Goal: Communication & Community: Connect with others

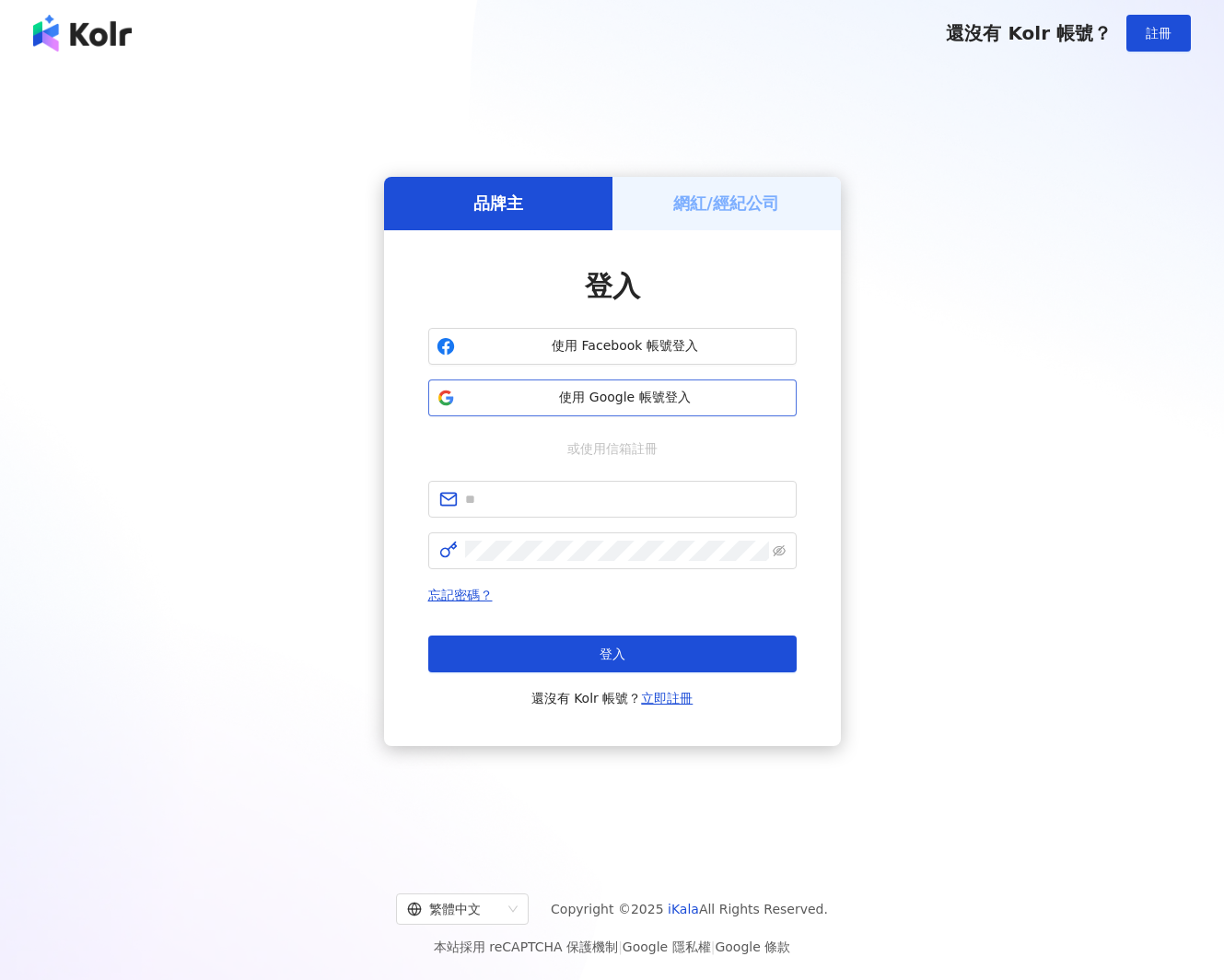
click at [580, 400] on span "使用 Google 帳號登入" at bounding box center [625, 398] width 326 height 18
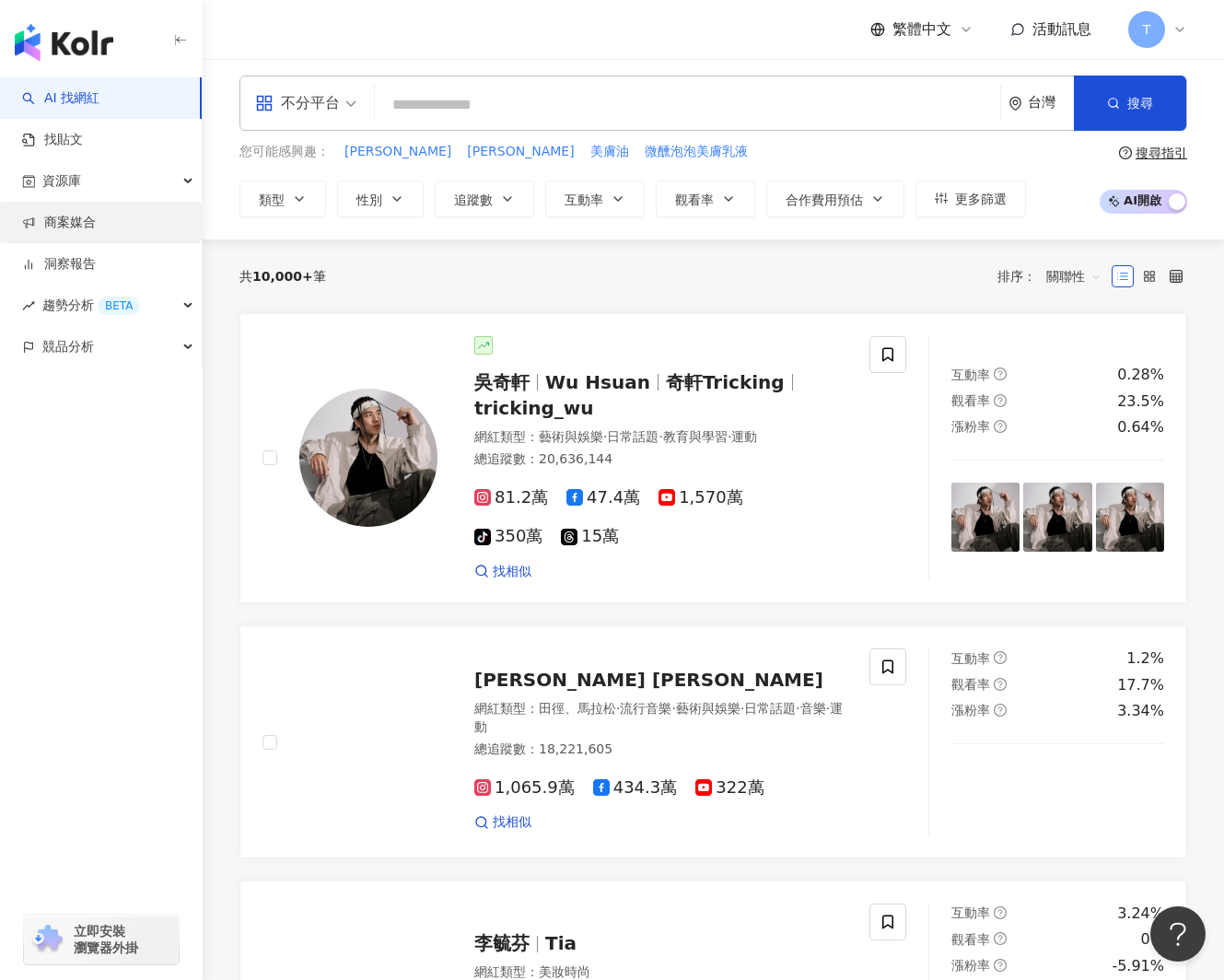
scroll to position [4, 0]
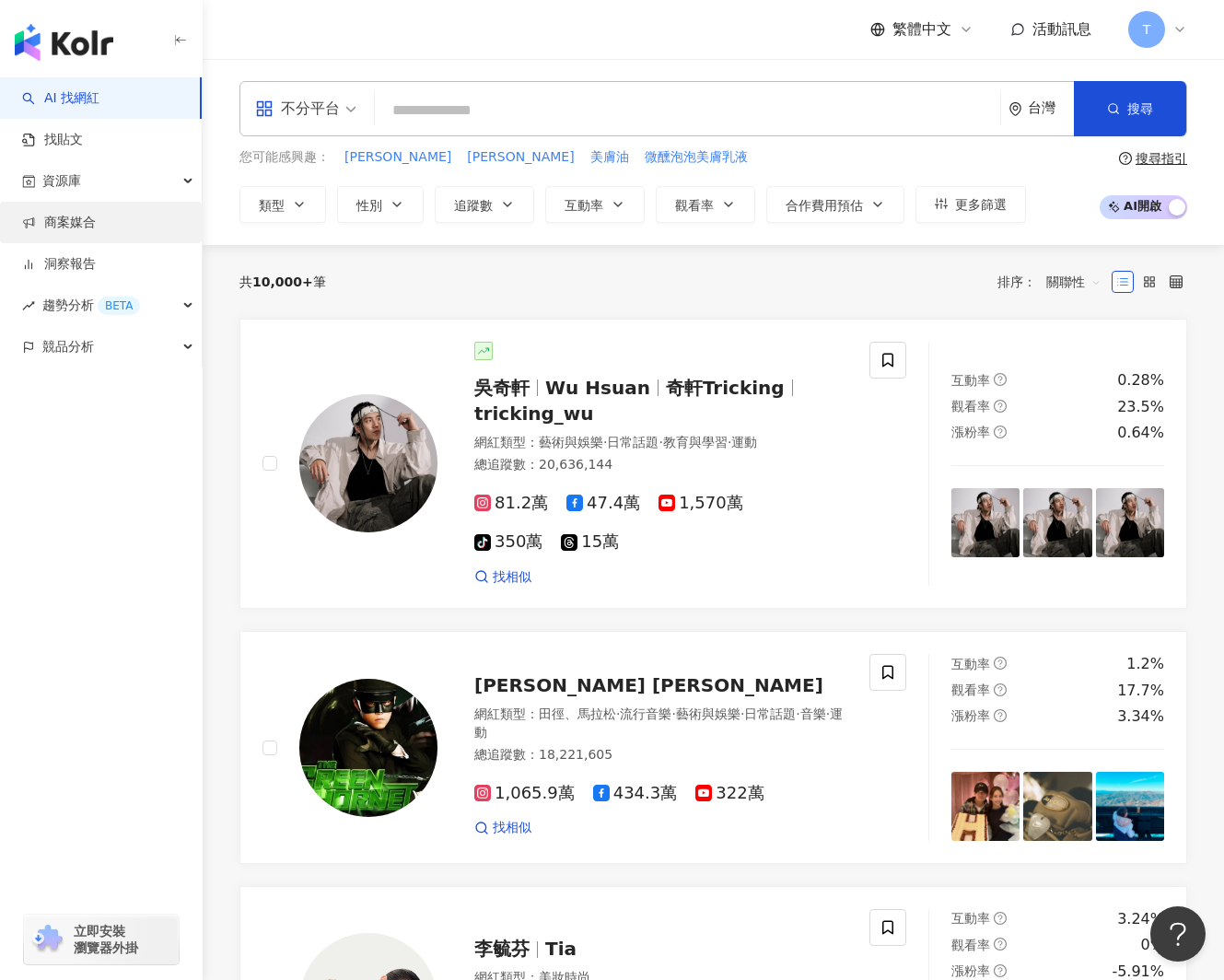
click at [62, 218] on link "商案媒合" at bounding box center [59, 223] width 74 height 18
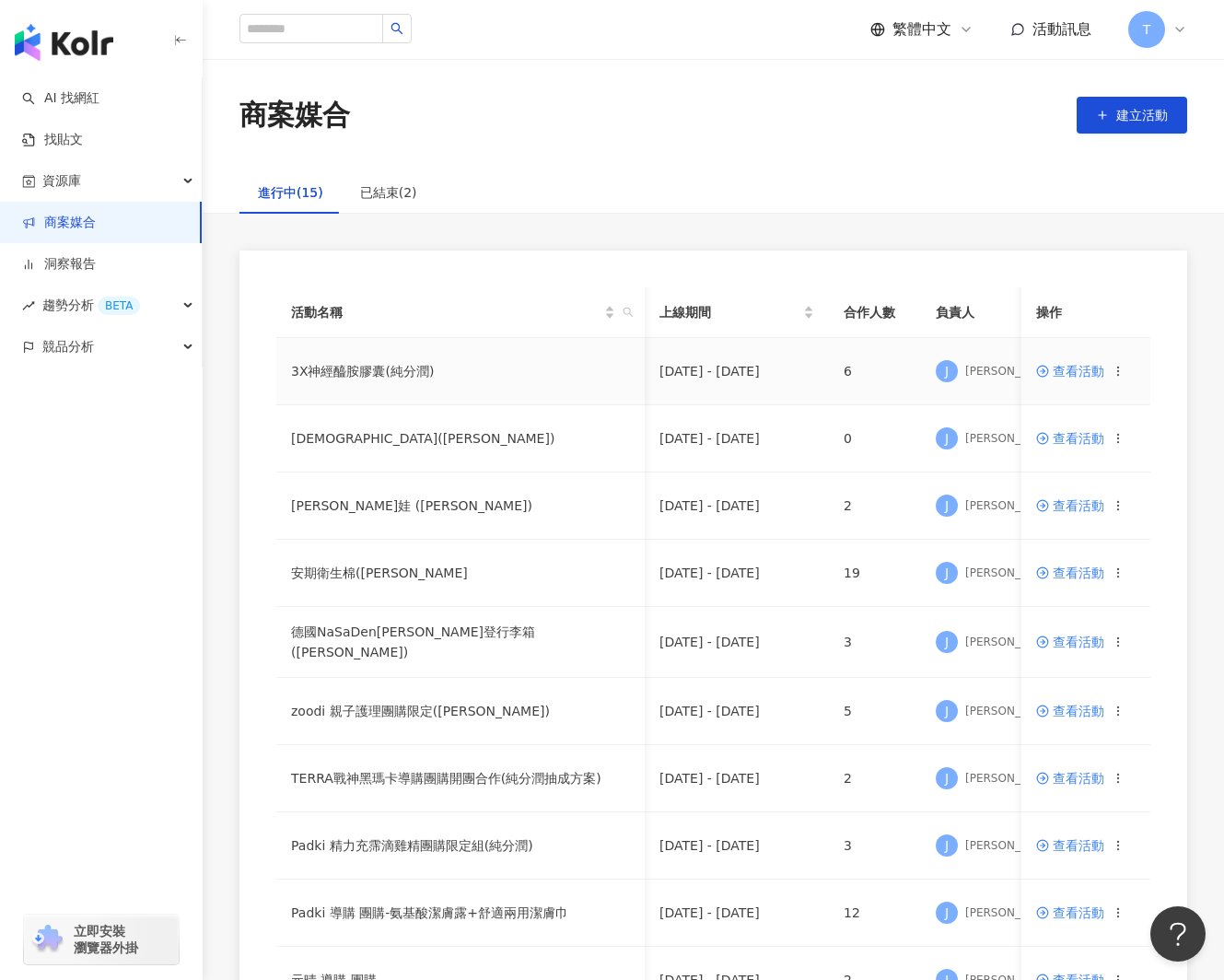
scroll to position [0, 1]
click at [1057, 374] on span "查看活動" at bounding box center [1071, 372] width 68 height 13
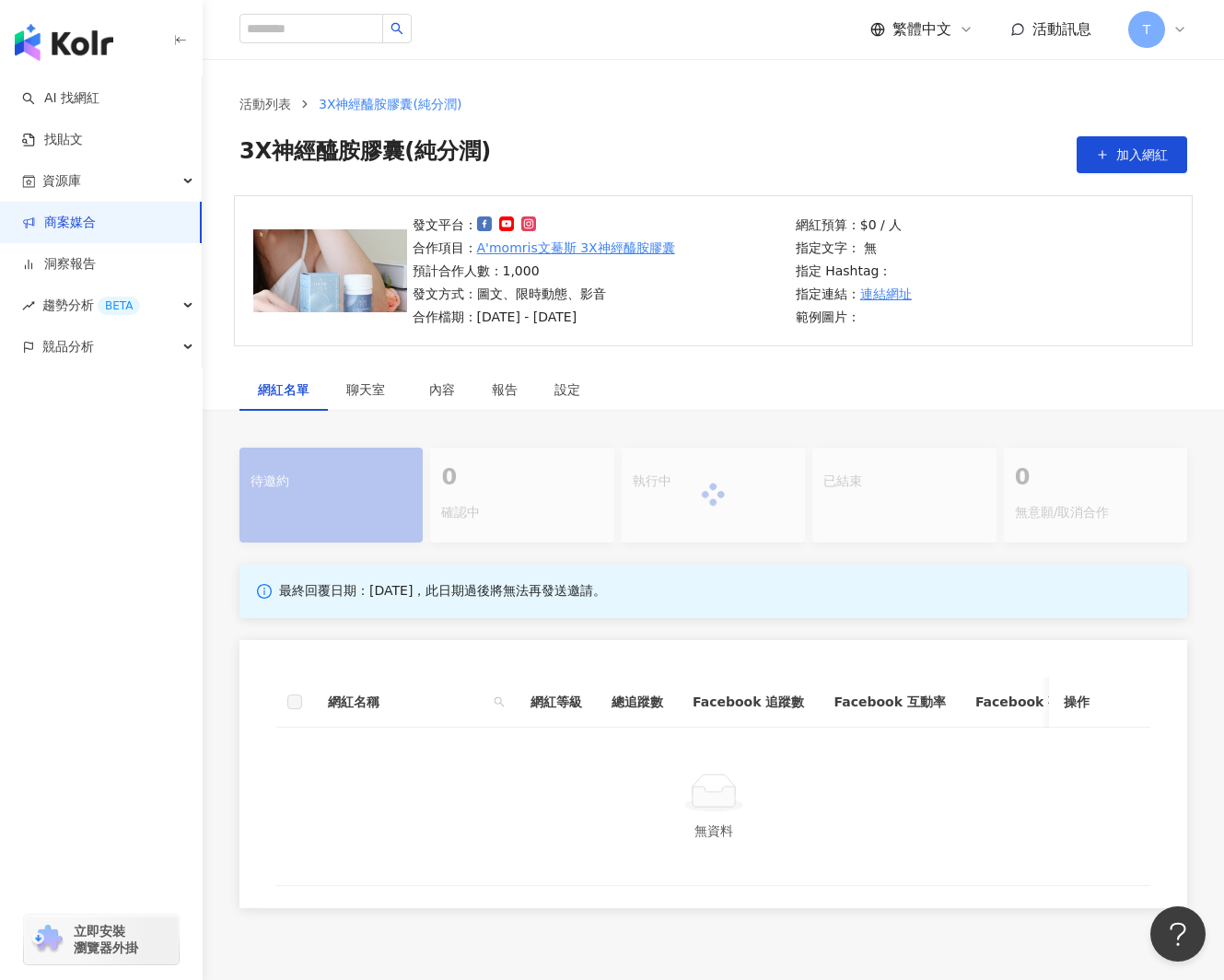
scroll to position [4, 0]
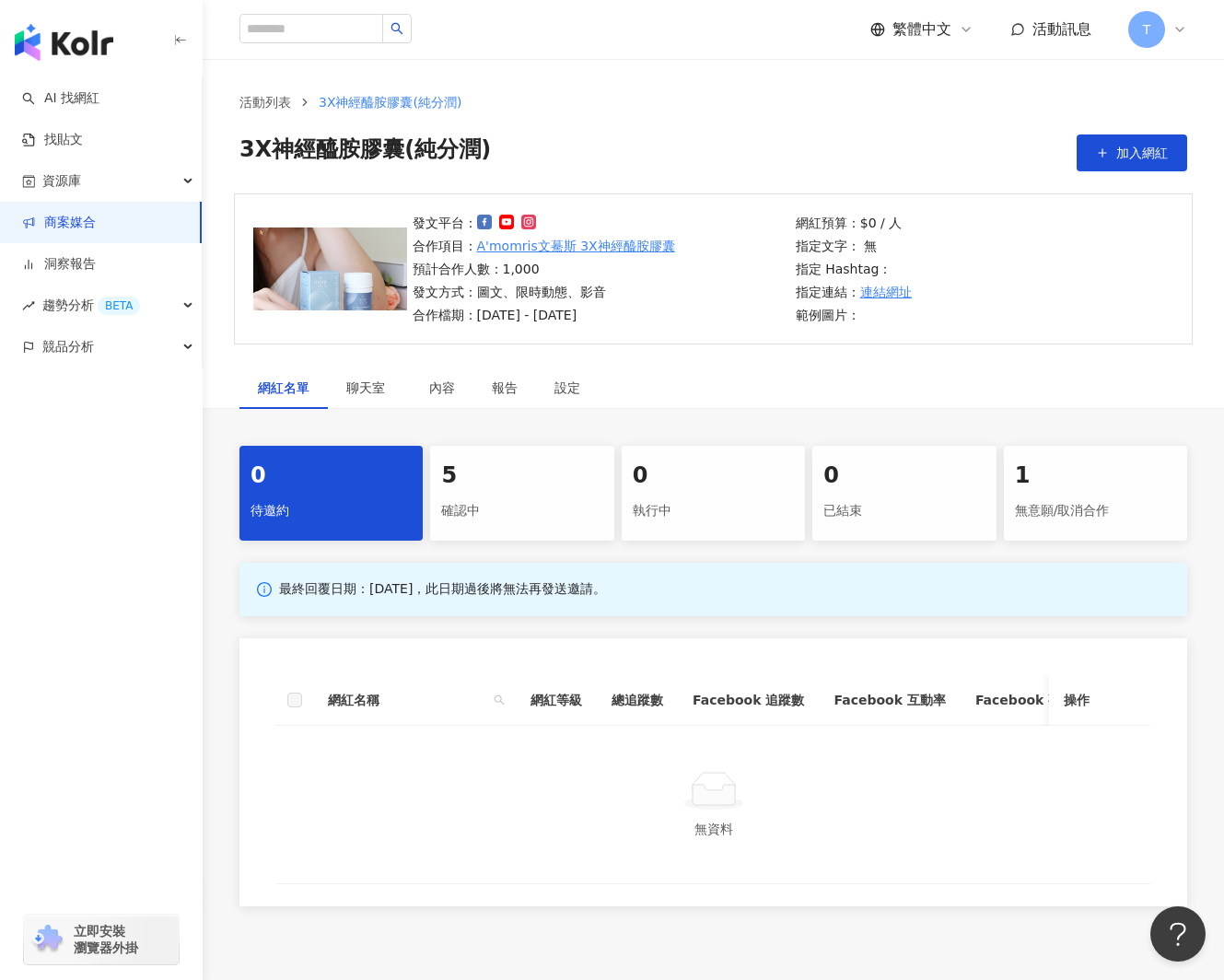
click at [1060, 493] on div "1 無意願/取消合作" at bounding box center [1095, 493] width 183 height 95
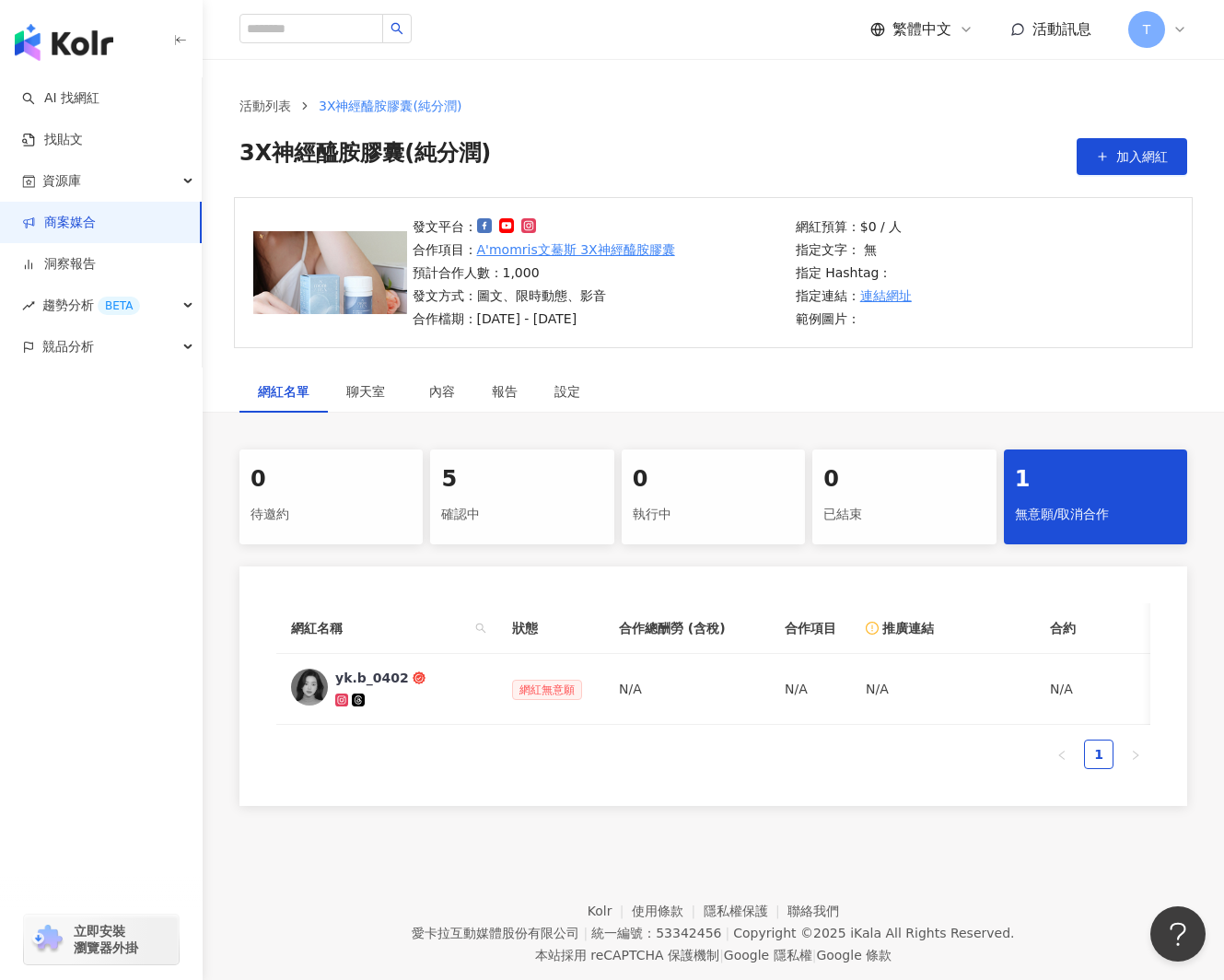
click at [545, 489] on div "5" at bounding box center [521, 480] width 161 height 31
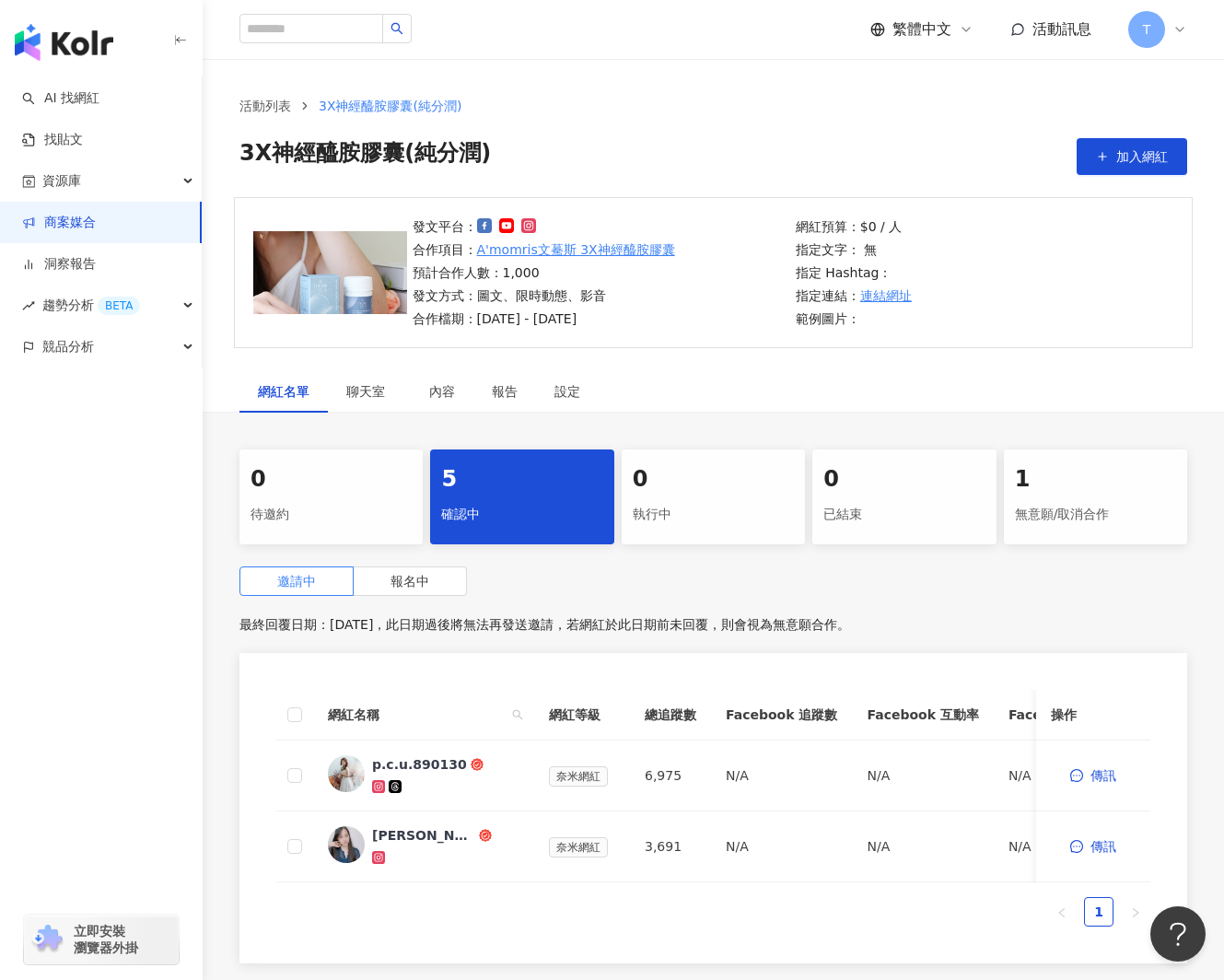
scroll to position [199, 0]
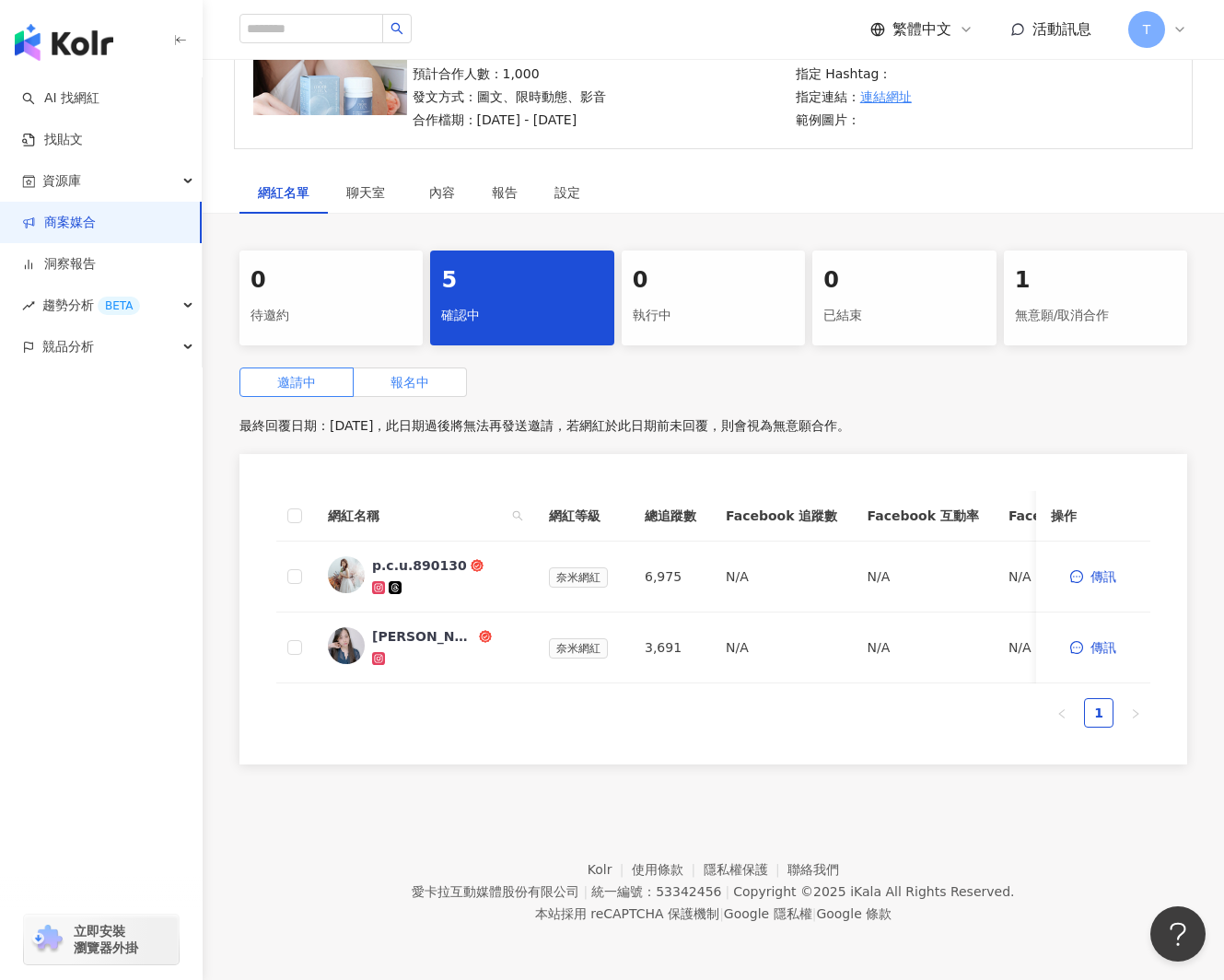
click at [387, 378] on label "報名中" at bounding box center [410, 383] width 114 height 30
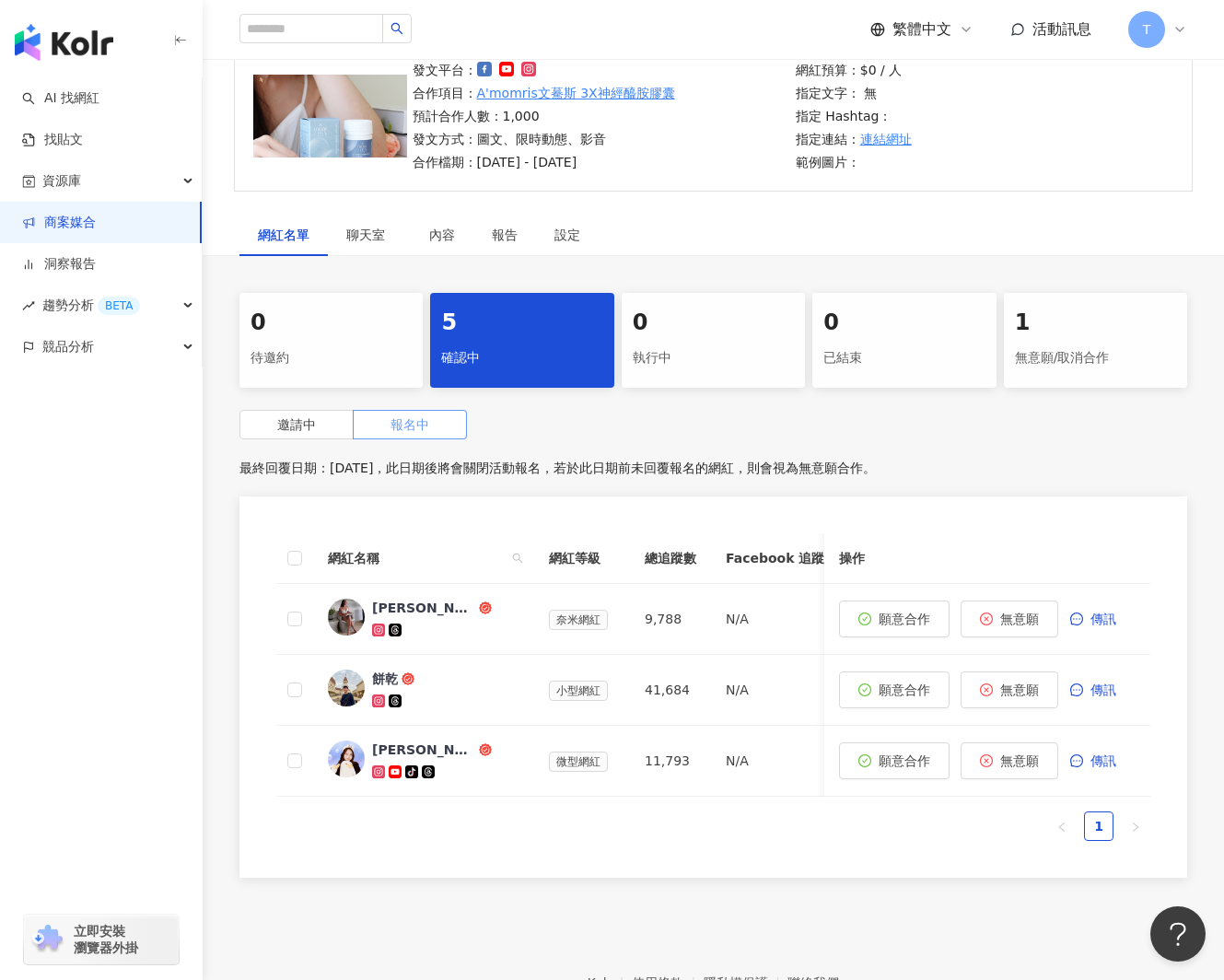
scroll to position [199, 0]
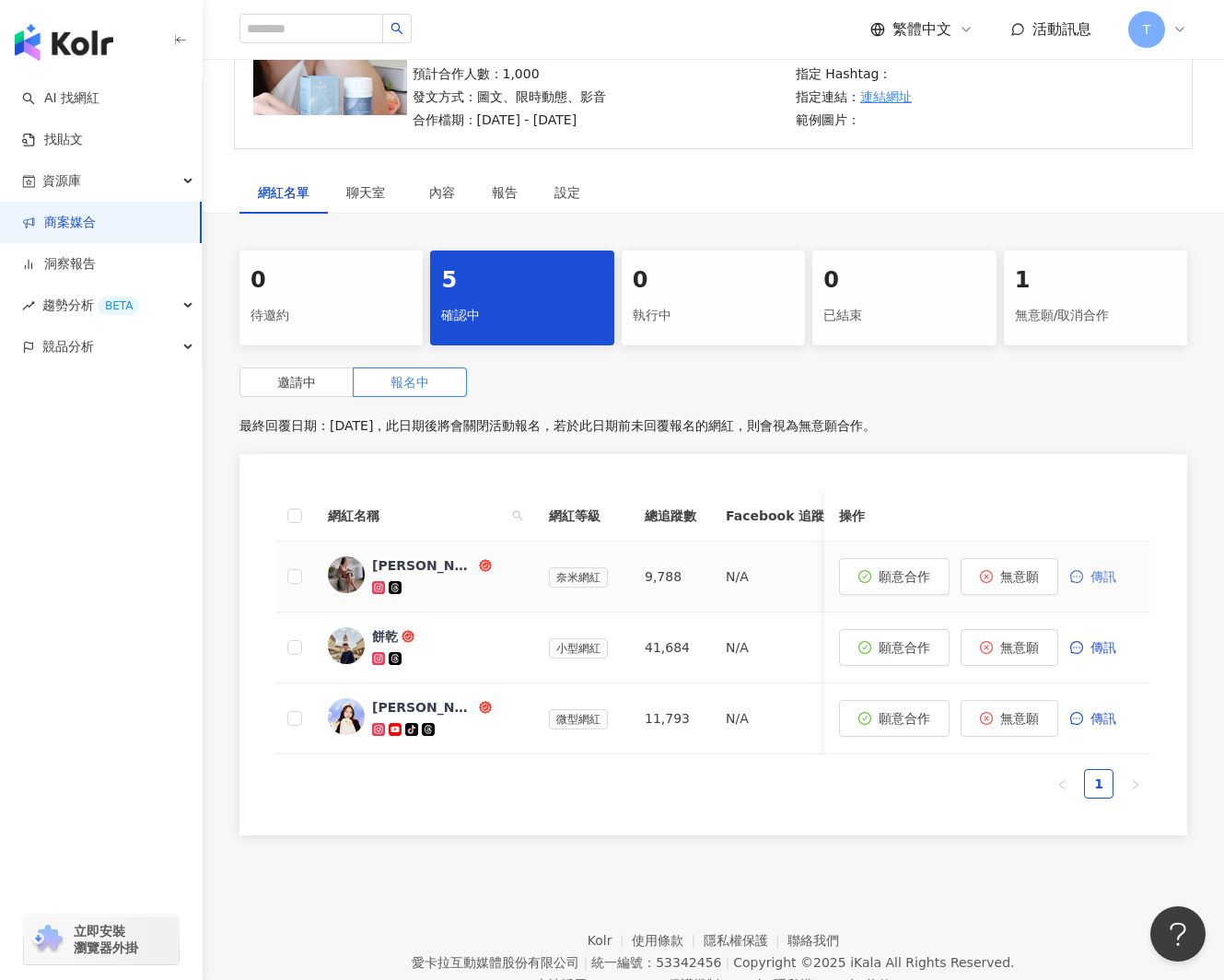
click at [1106, 579] on span "傳訊" at bounding box center [1104, 577] width 26 height 15
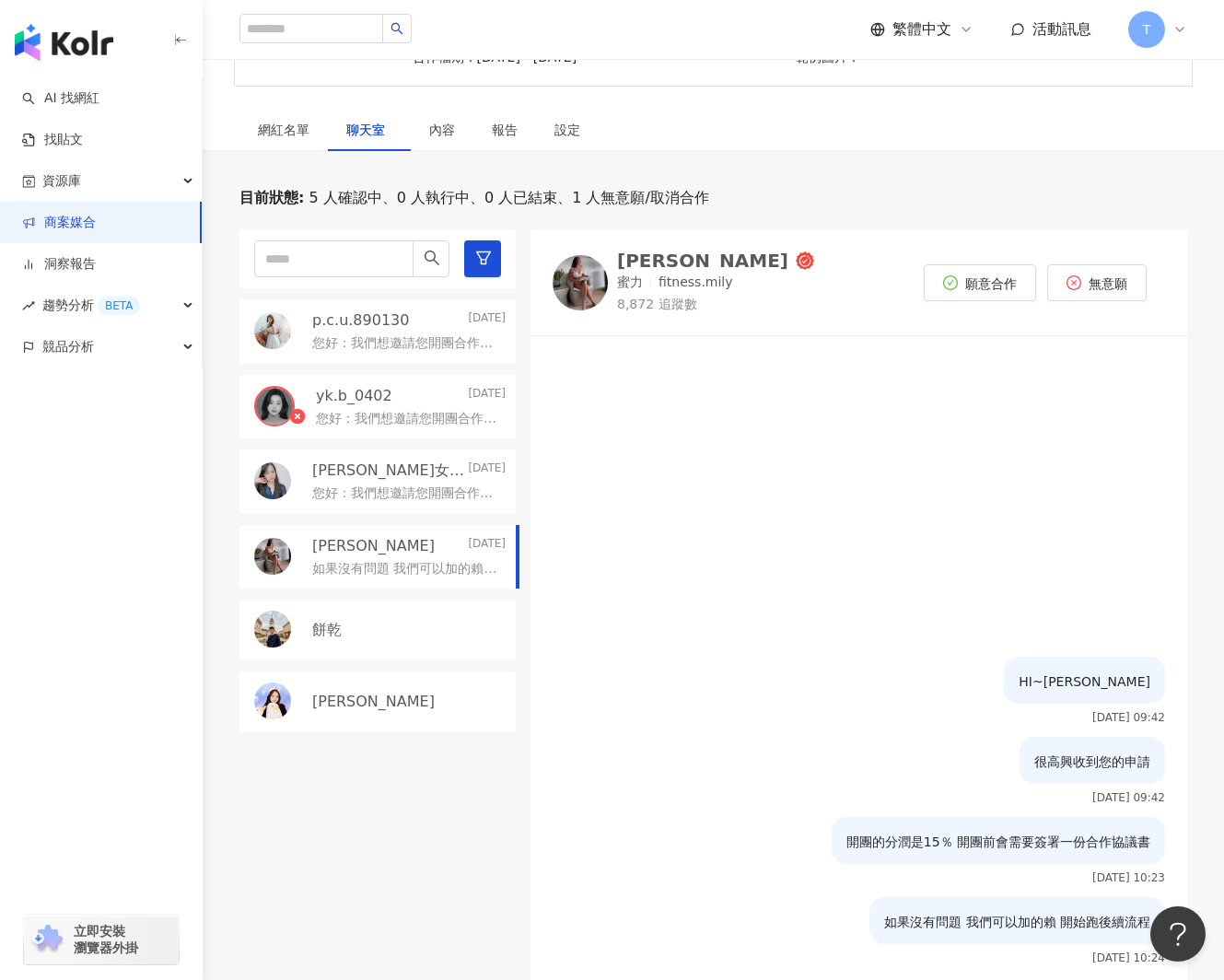
scroll to position [246, 0]
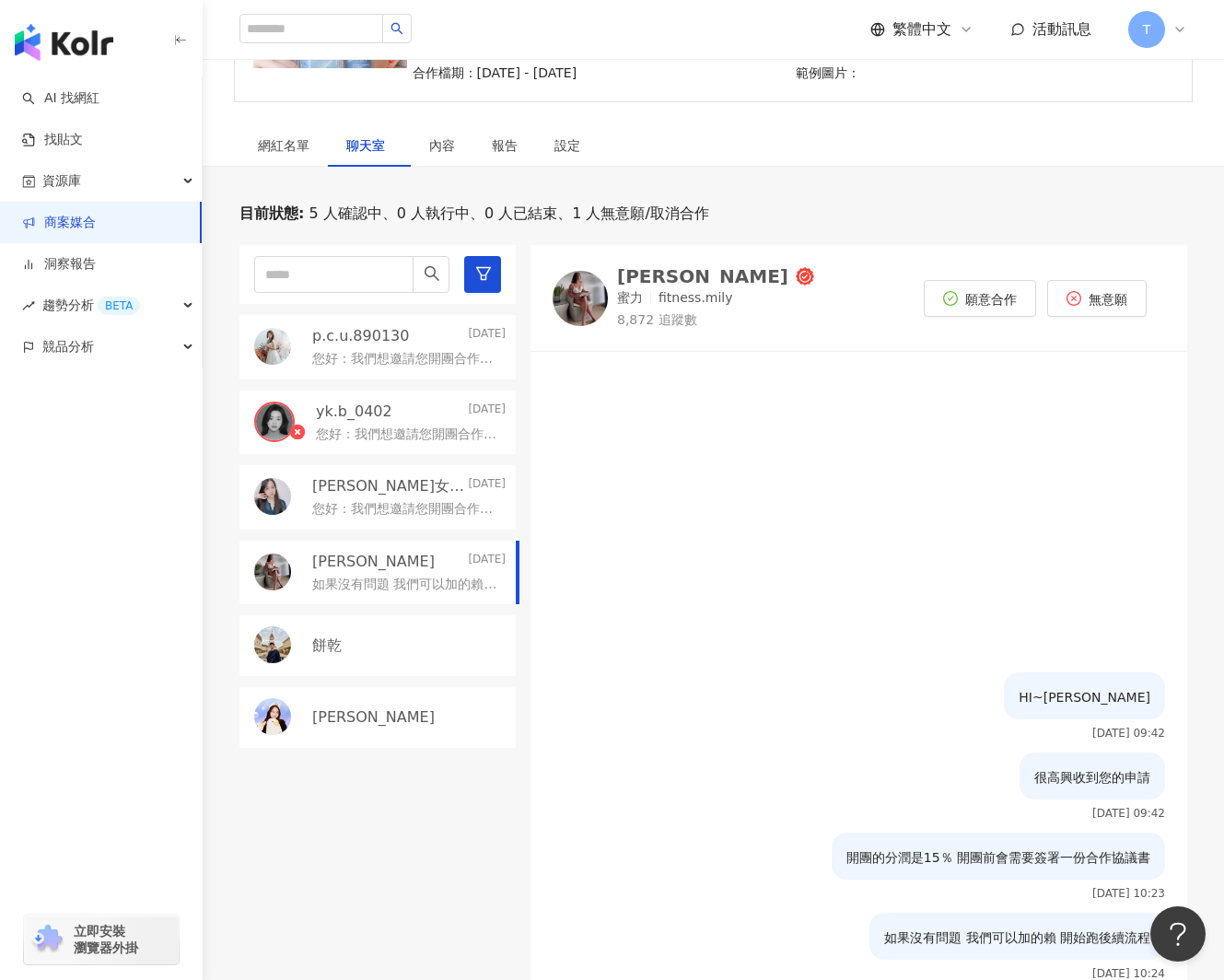
click at [367, 359] on p "您好：我們想邀請您開團合作！ 文驀斯致力於結合科學研究及保健觀念，且與具有十年業界開發經驗的生技專家共同監製研究，開發出真正有效的產品。 我們是一段因母愛而生…" at bounding box center [405, 360] width 186 height 18
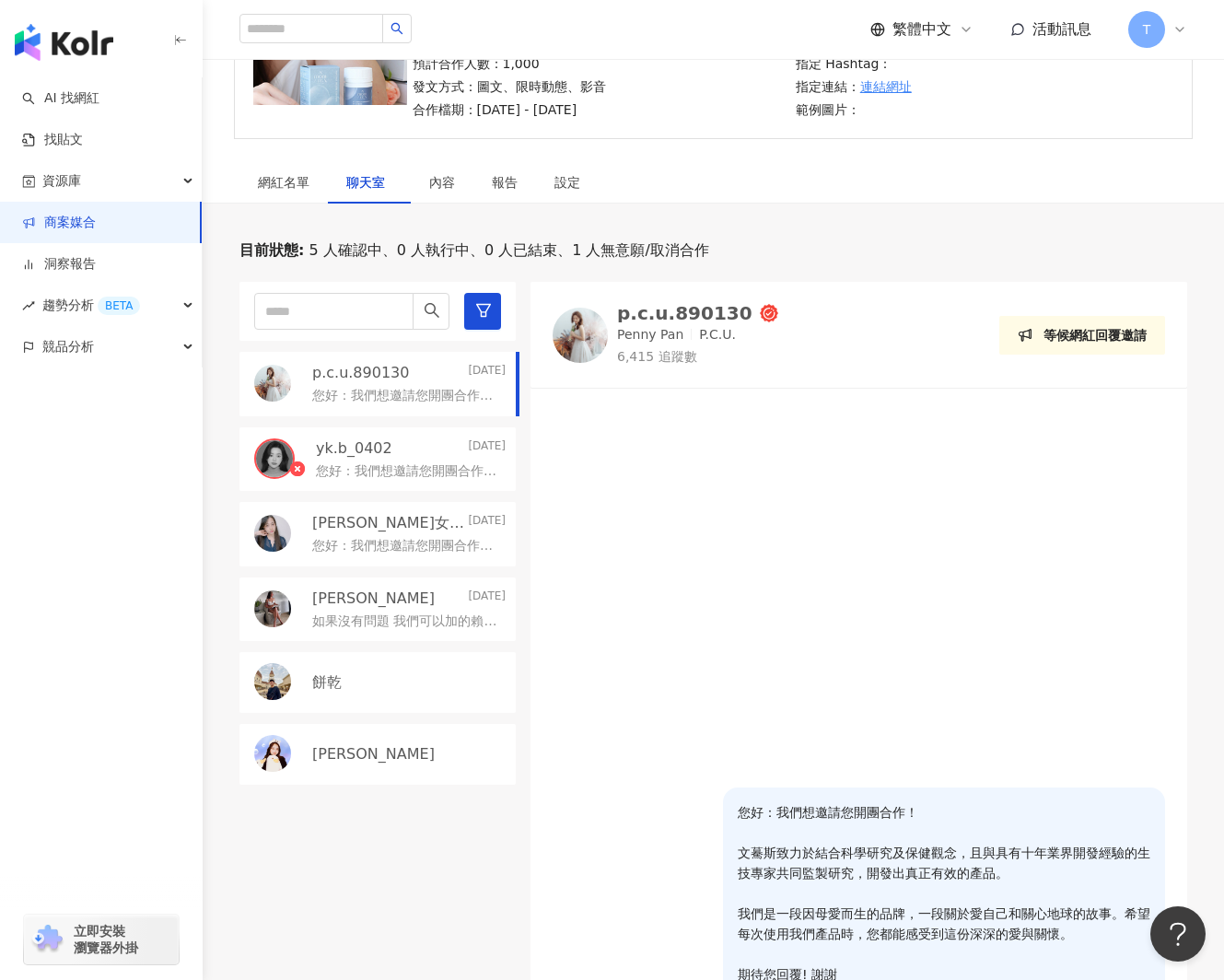
scroll to position [239, 0]
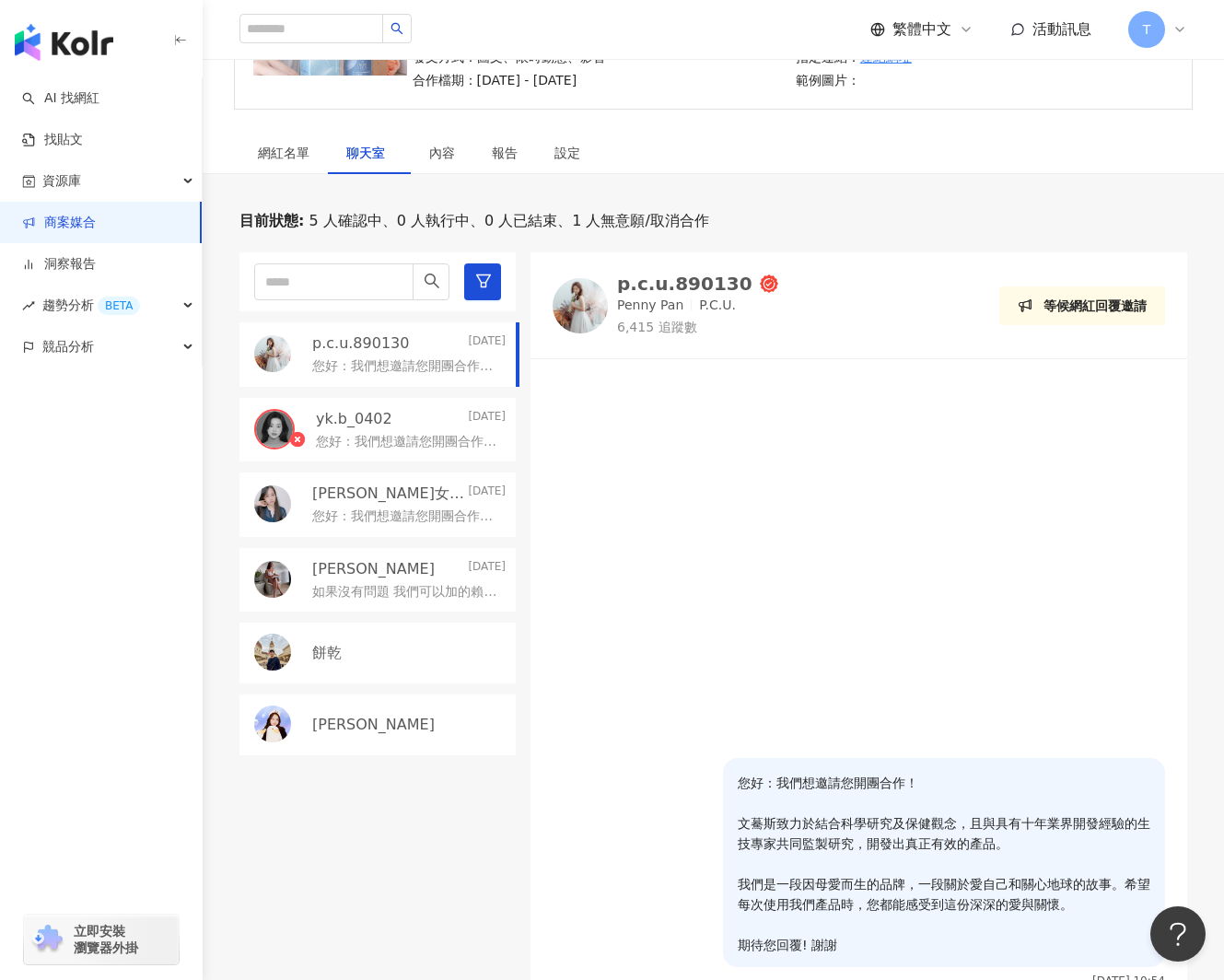
click at [428, 597] on p "如果沒有問題 我們可以加的賴 開始跑後續流程" at bounding box center [405, 593] width 186 height 18
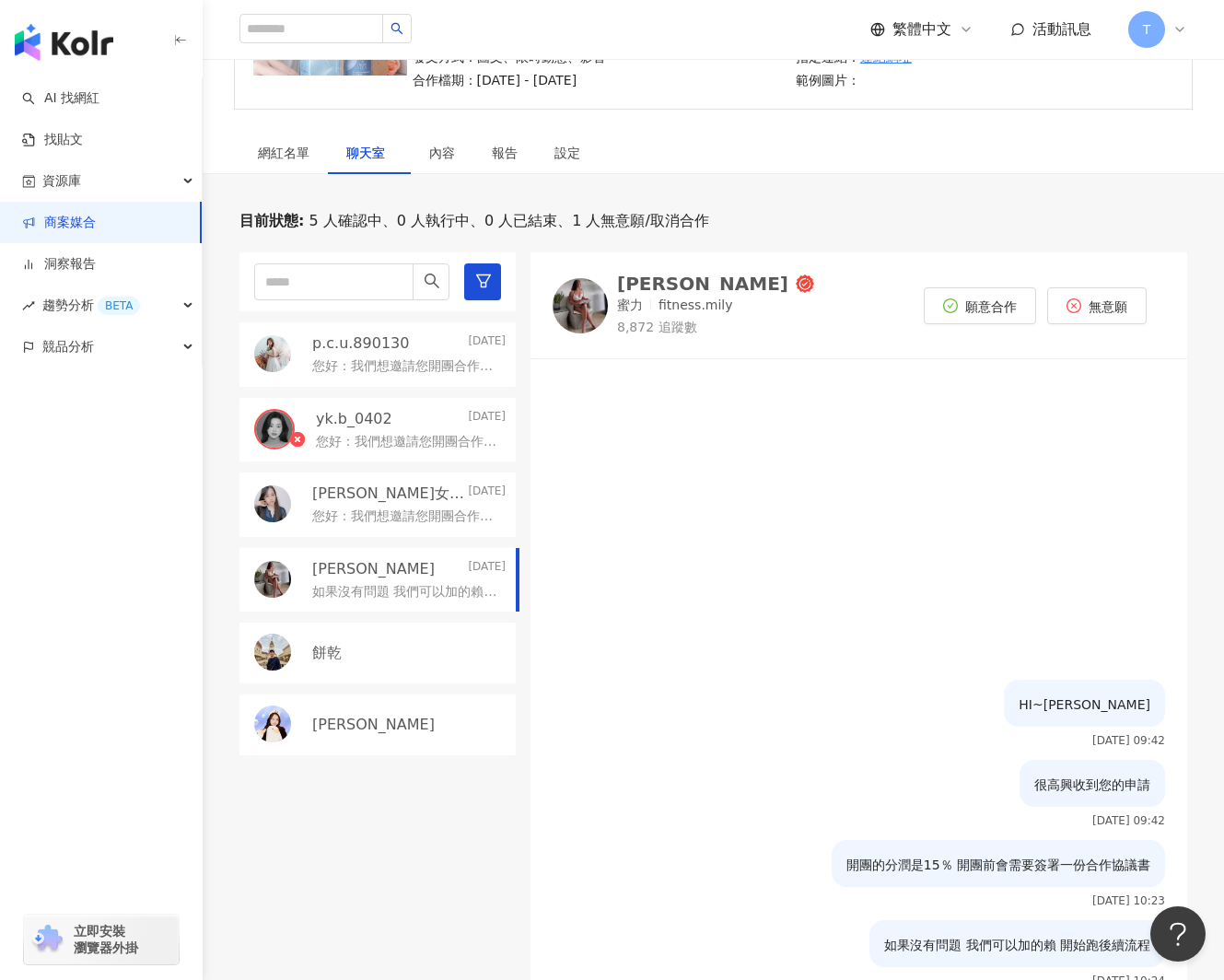
click at [644, 283] on div "[PERSON_NAME]" at bounding box center [703, 284] width 171 height 18
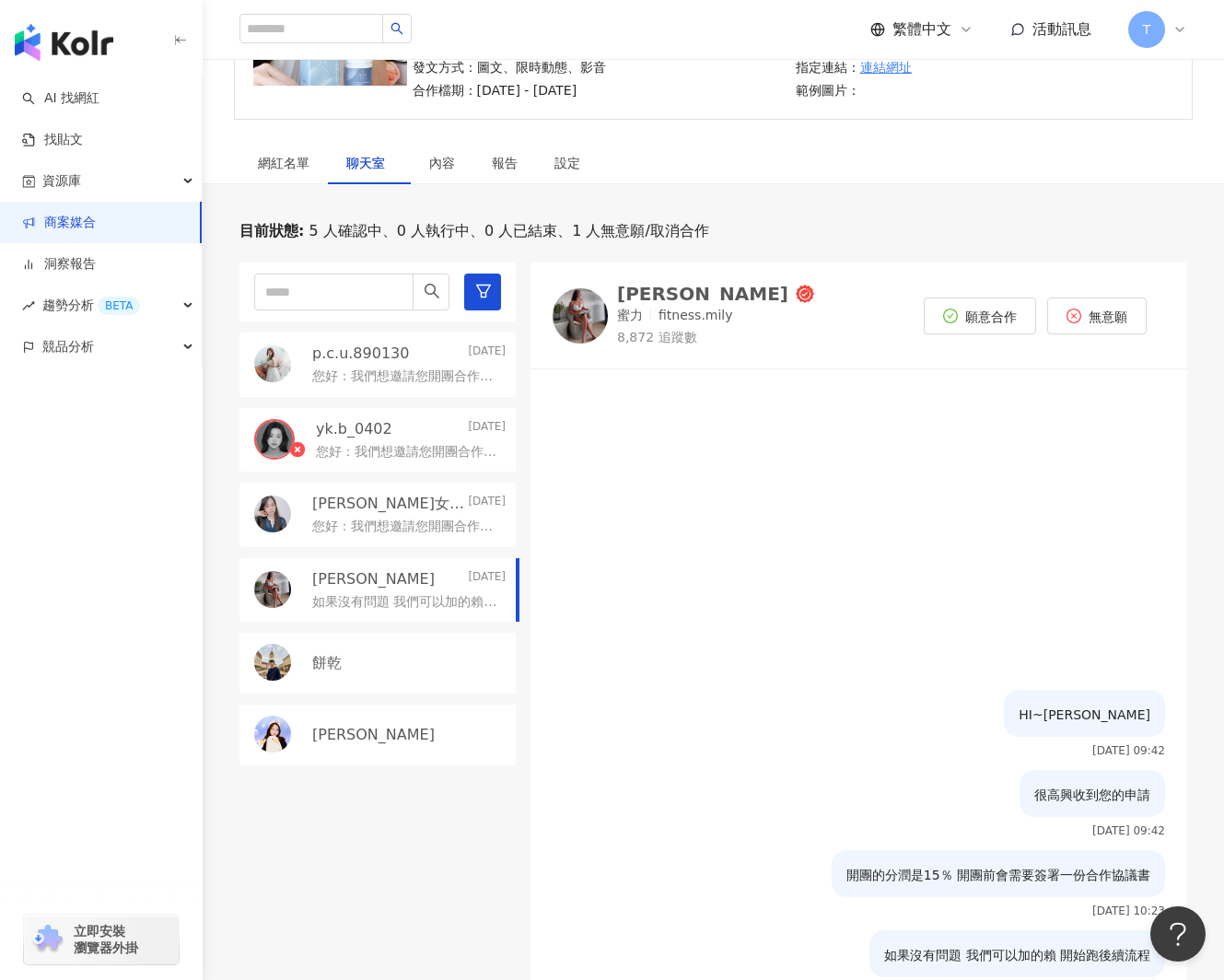
click at [93, 223] on link "商案媒合" at bounding box center [59, 223] width 74 height 18
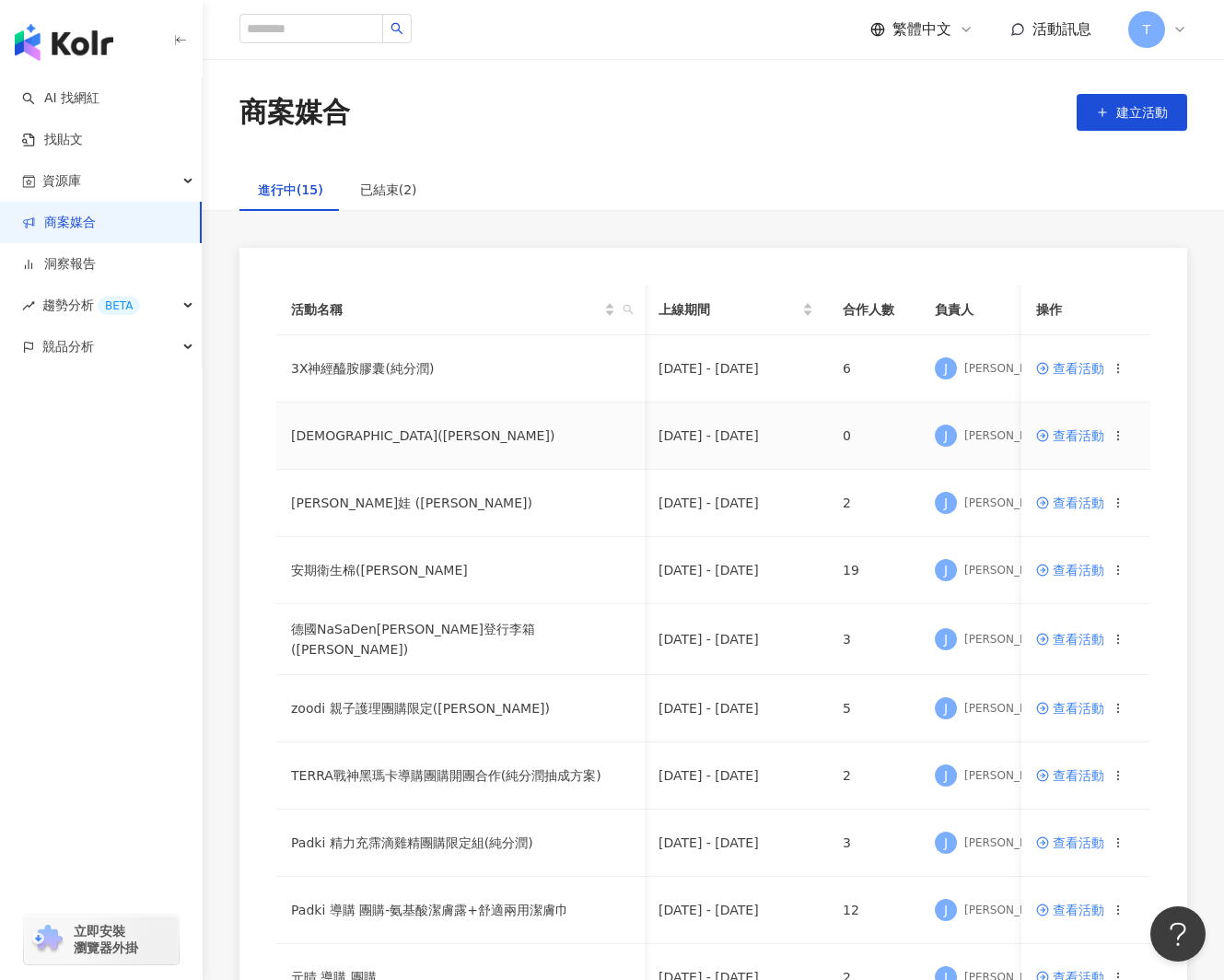
scroll to position [6, 0]
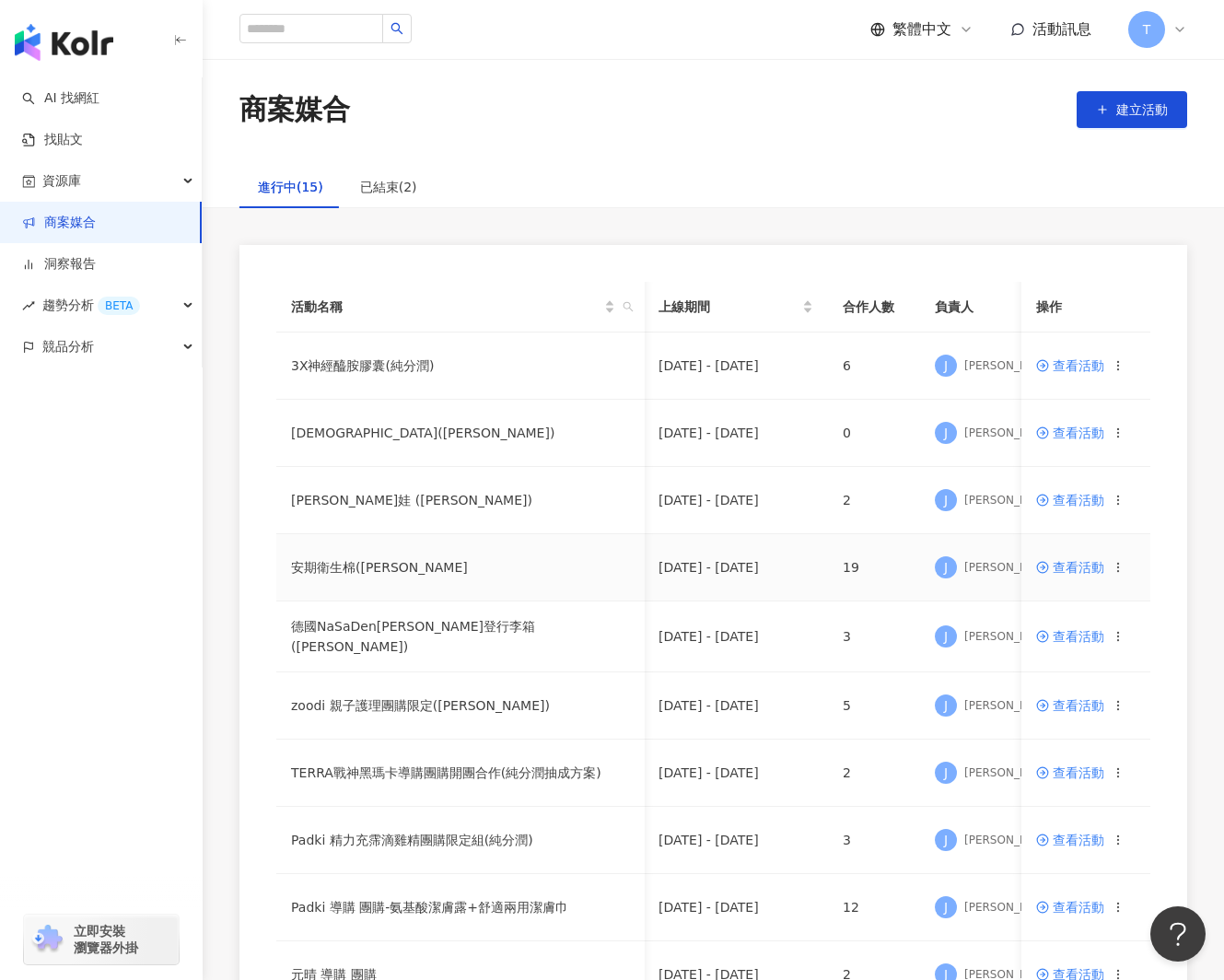
click at [1091, 563] on span "查看活動" at bounding box center [1071, 568] width 68 height 13
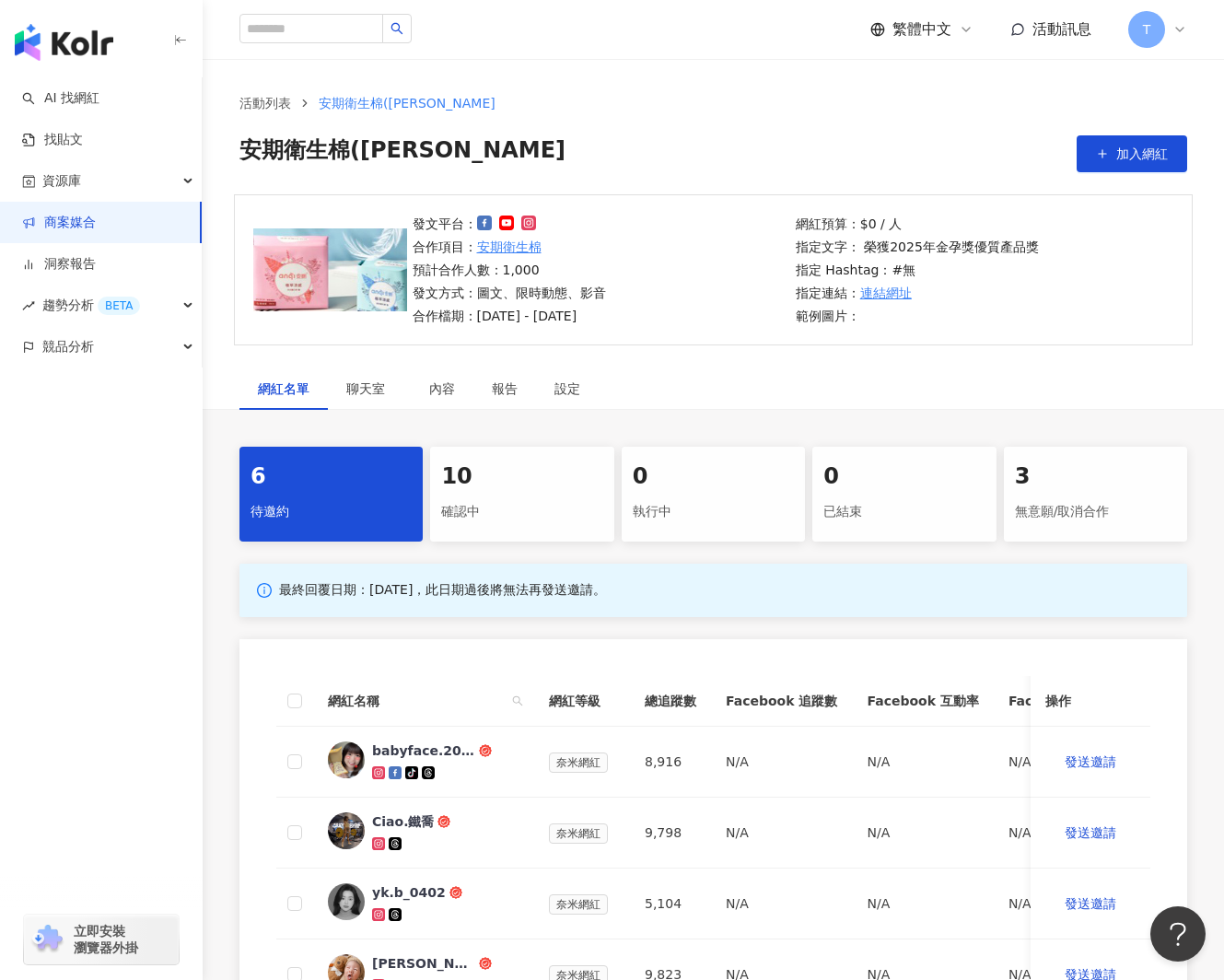
scroll to position [1, 0]
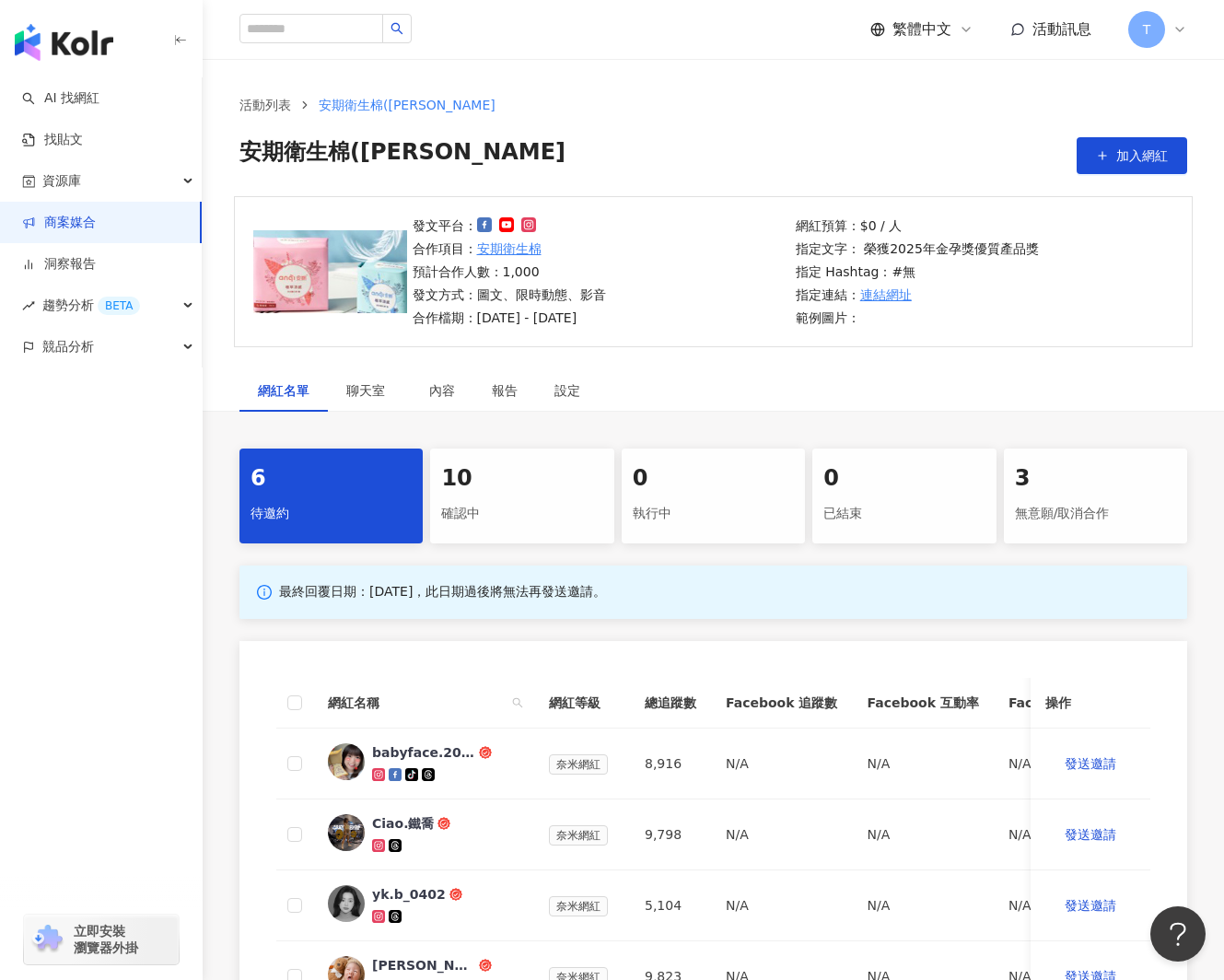
click at [507, 500] on div "確認中" at bounding box center [521, 514] width 161 height 31
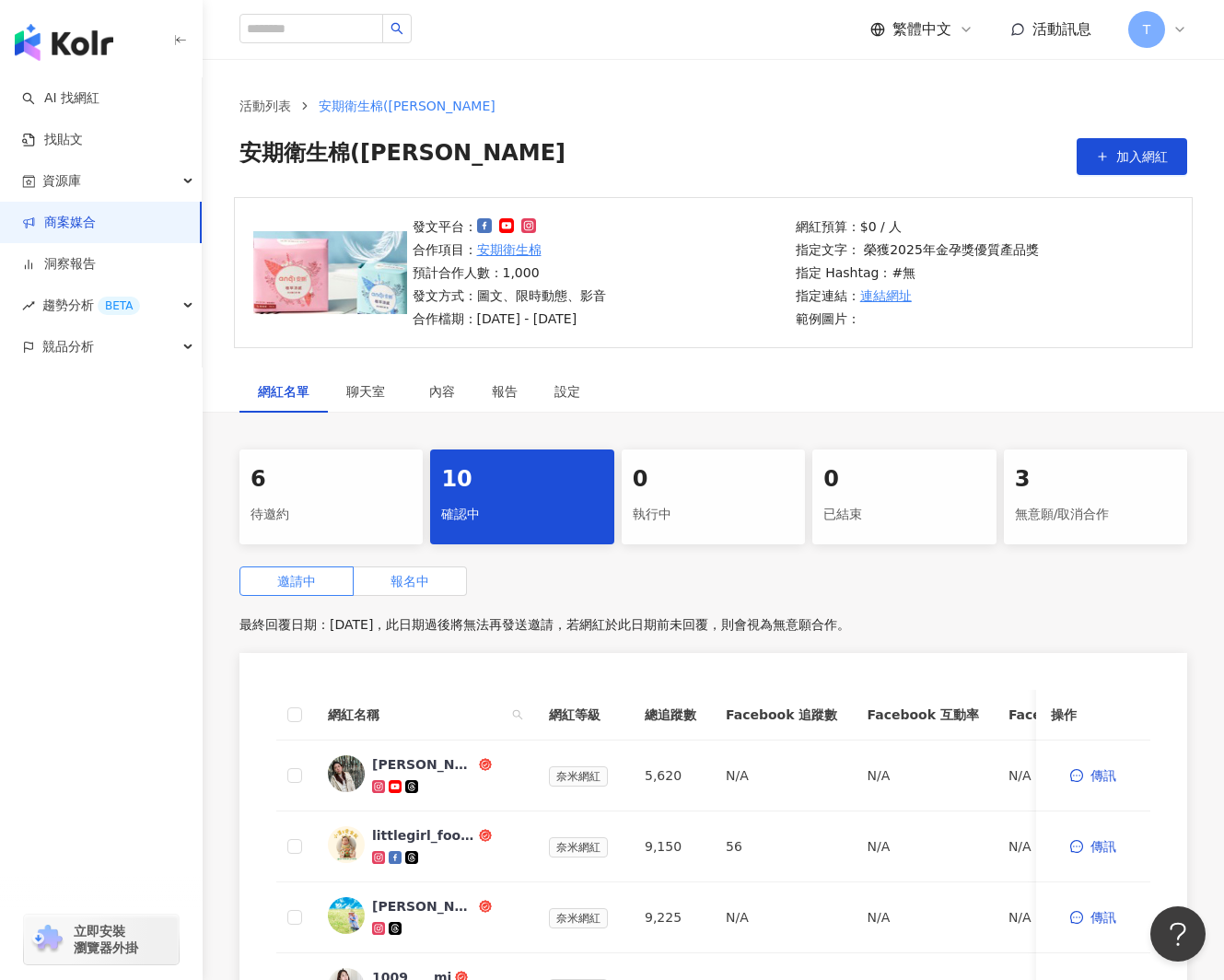
click at [431, 590] on label "報名中" at bounding box center [410, 582] width 114 height 30
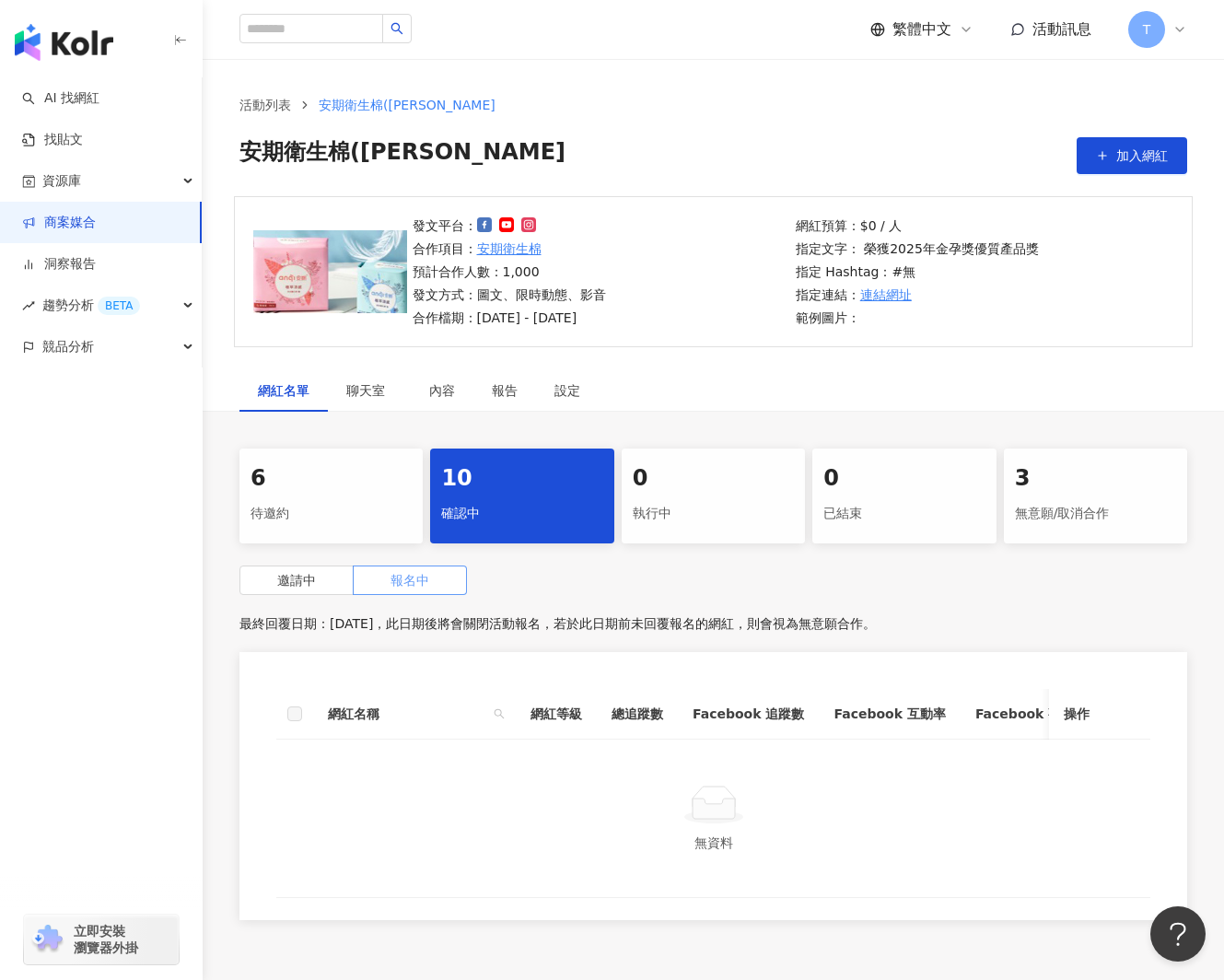
scroll to position [5, 0]
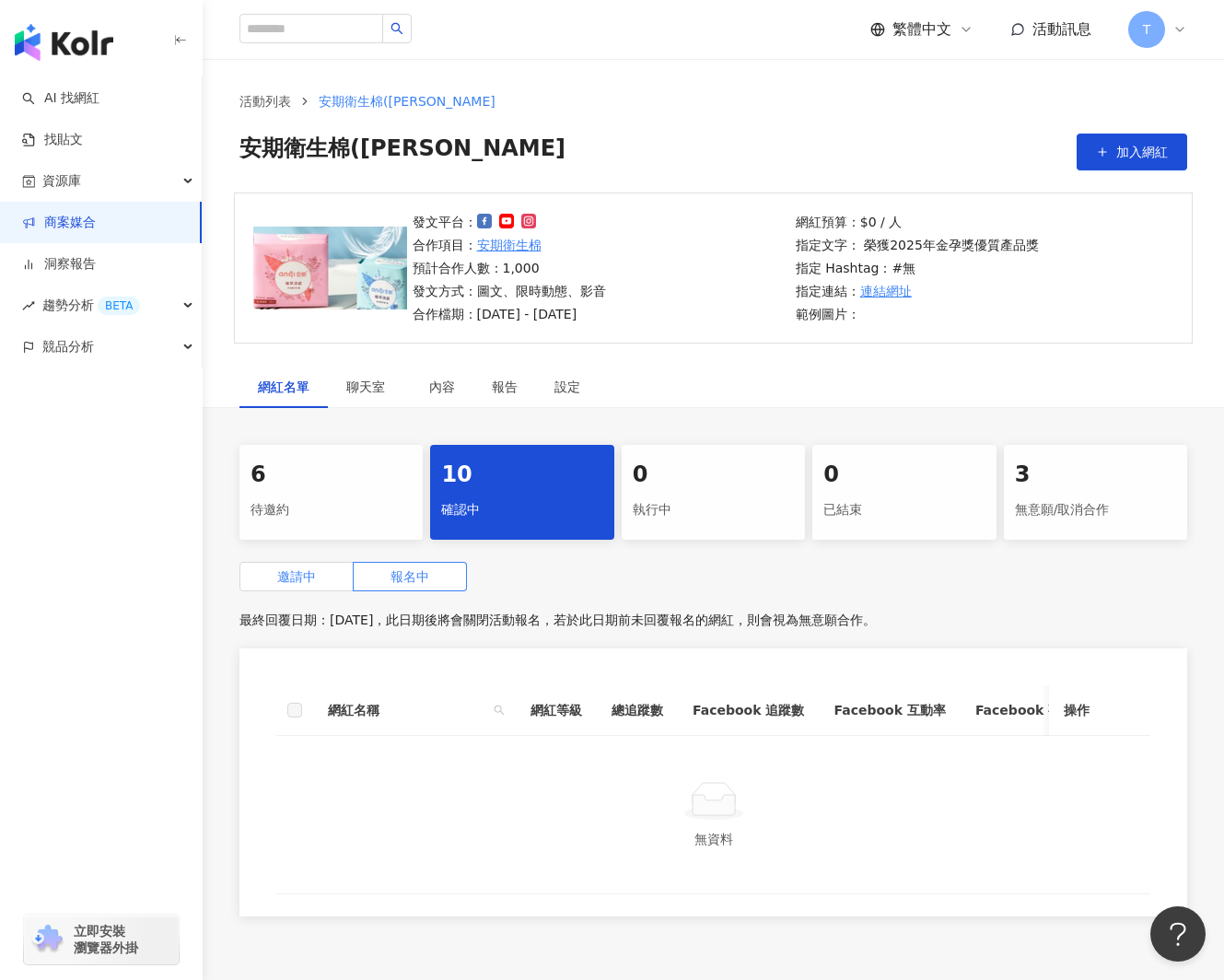
click at [323, 583] on label "邀請中" at bounding box center [297, 577] width 115 height 30
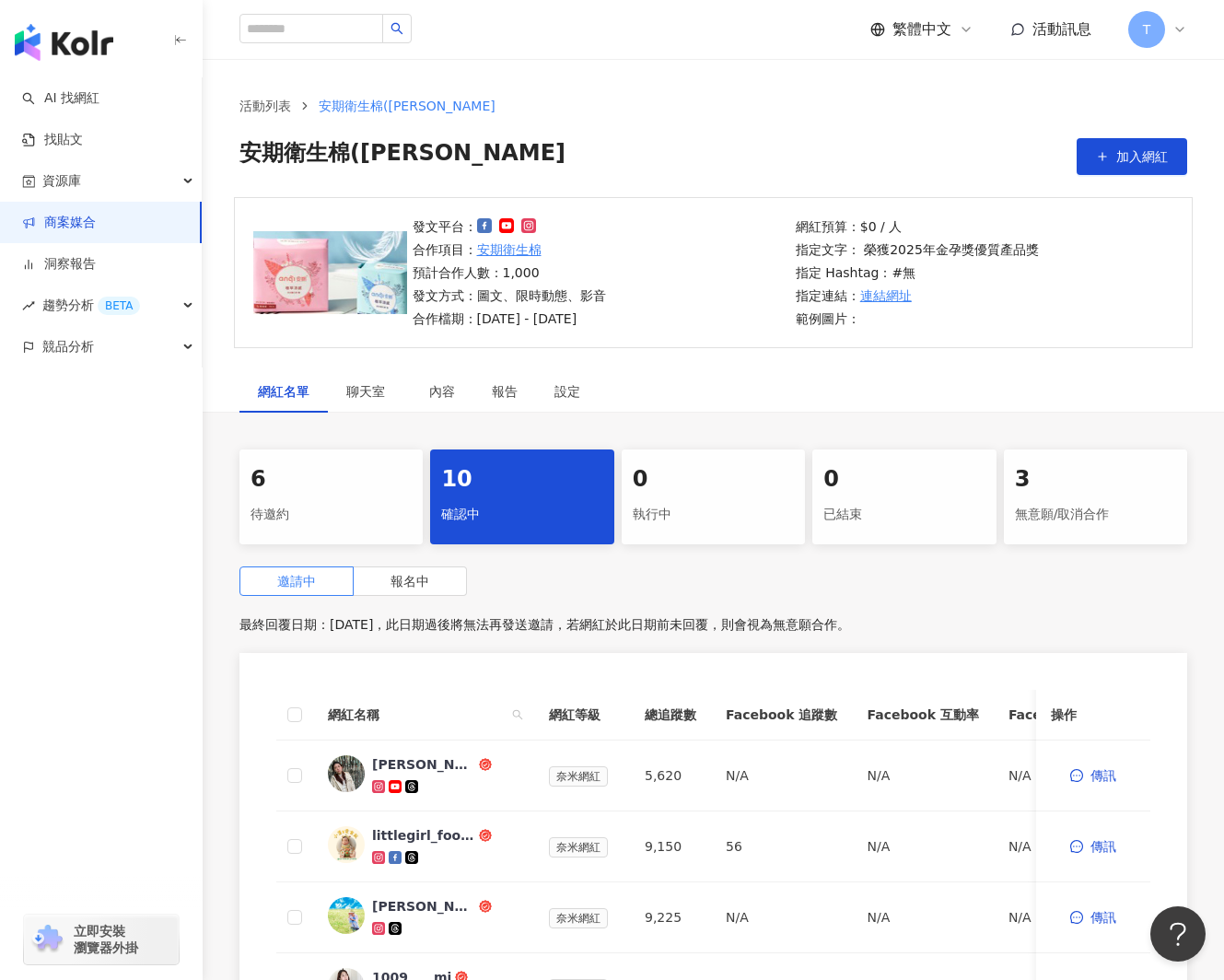
click at [1121, 493] on div "3" at bounding box center [1095, 480] width 161 height 31
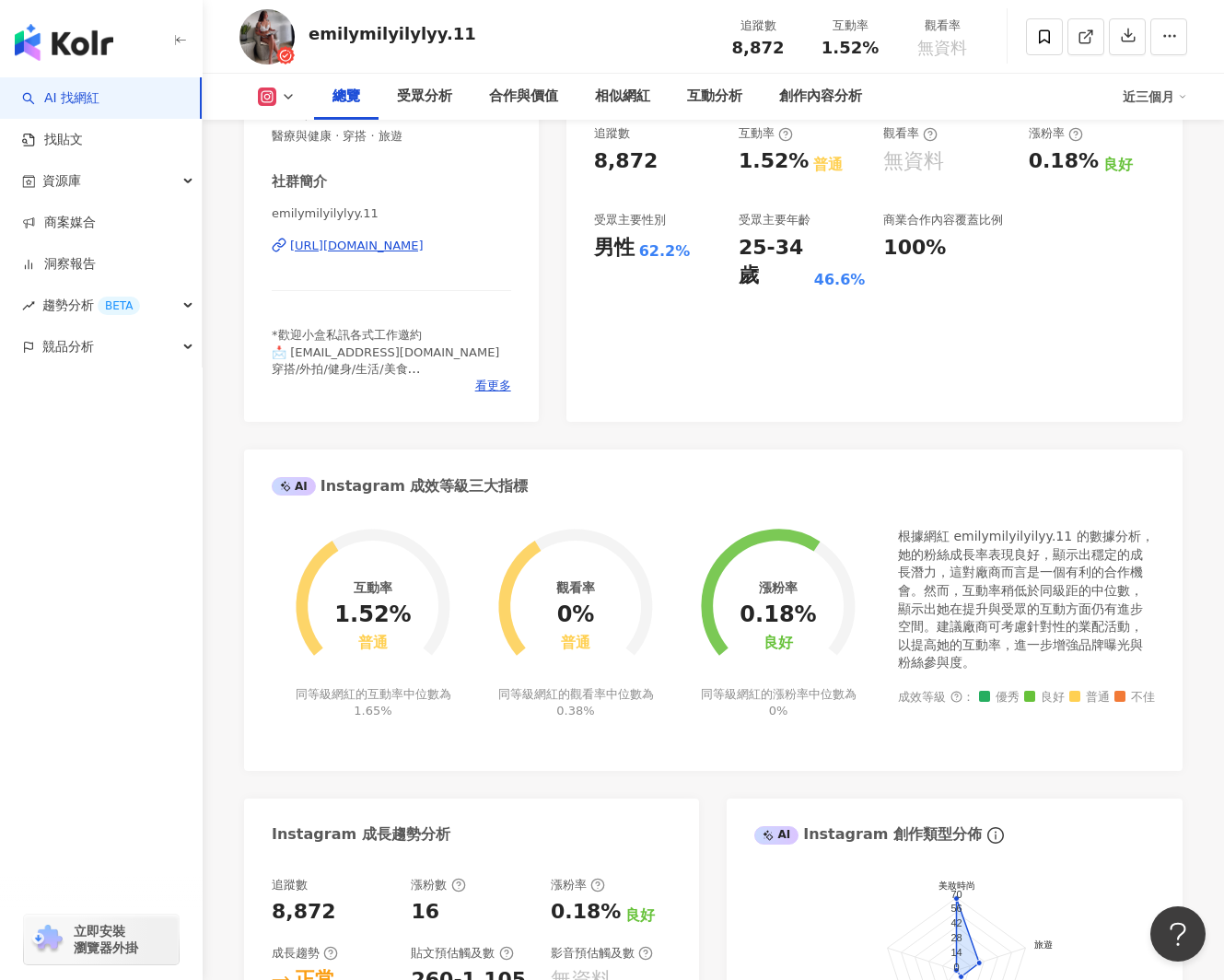
scroll to position [347, 0]
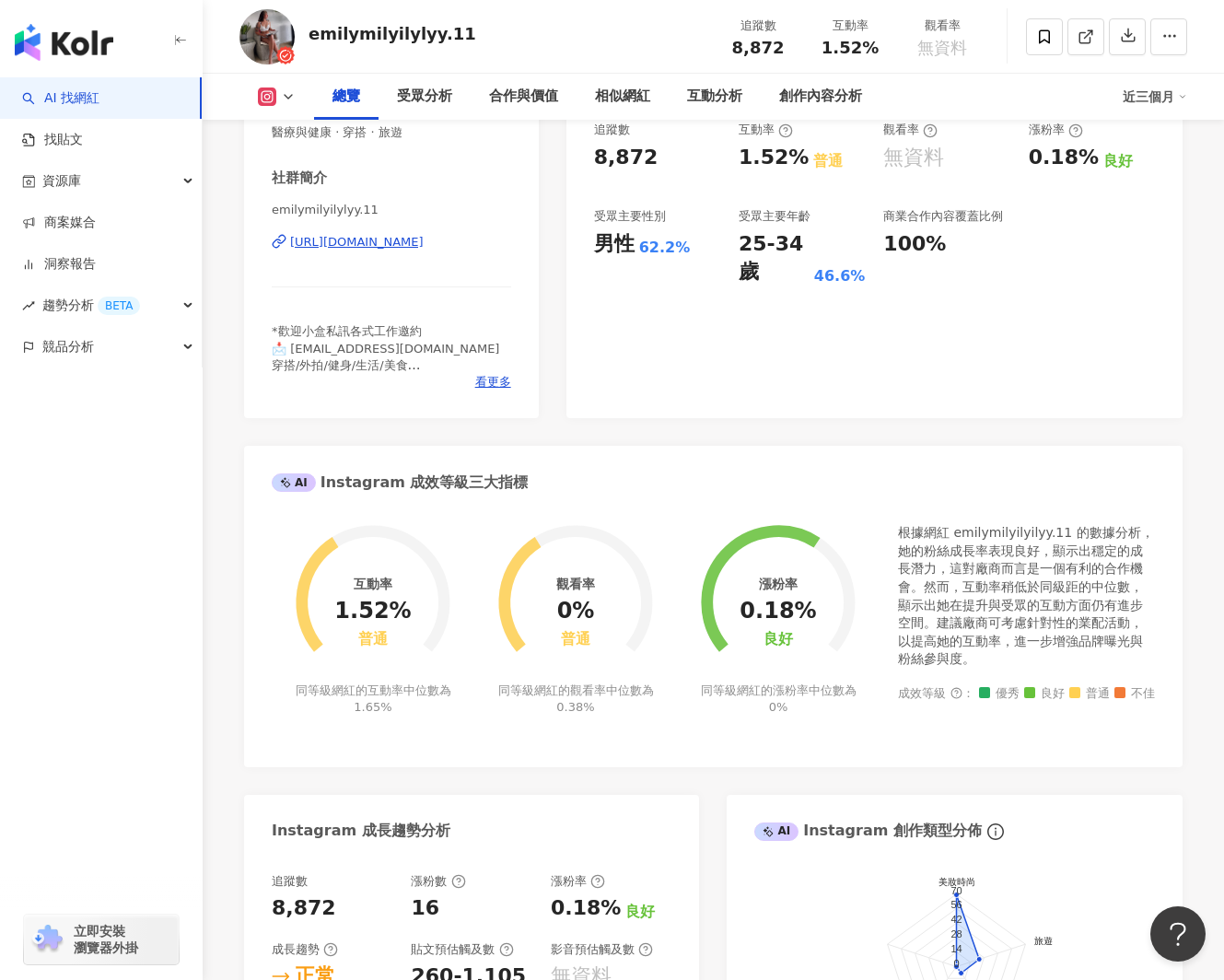
click at [414, 242] on div "https://www.instagram.com/emilymilyilylyy.11/" at bounding box center [357, 242] width 134 height 17
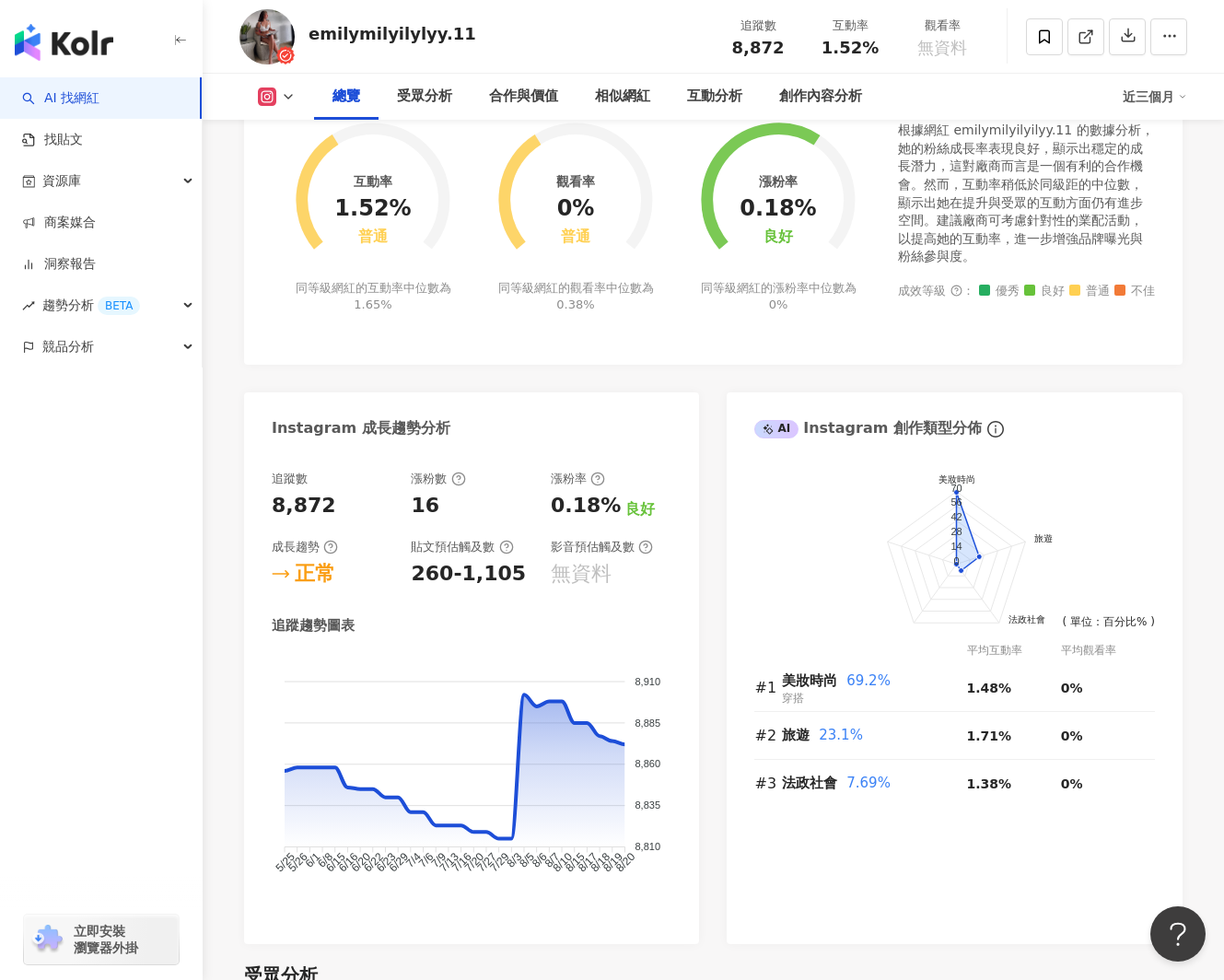
scroll to position [0, 0]
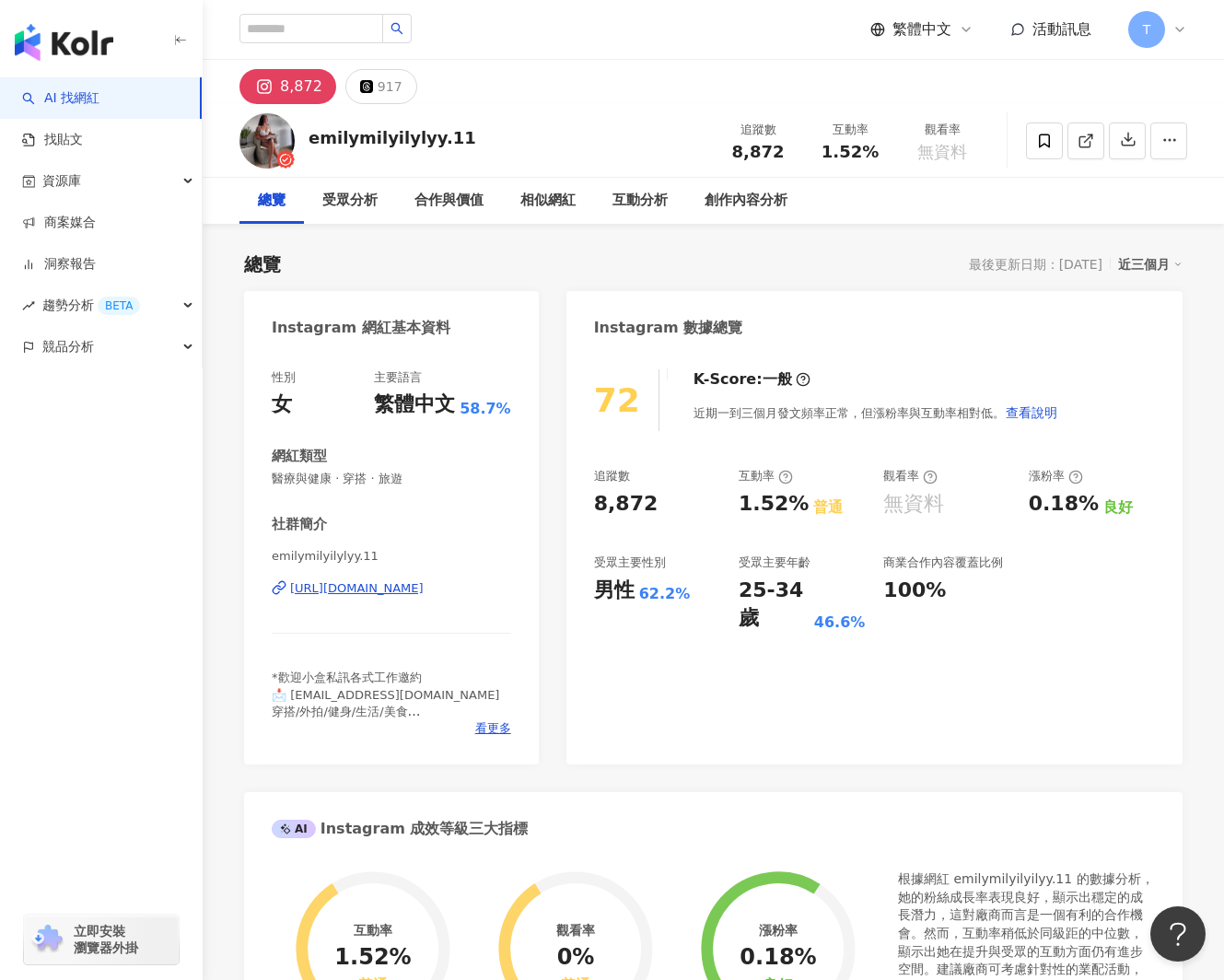
click at [65, 90] on link "AI 找網紅" at bounding box center [61, 99] width 78 height 18
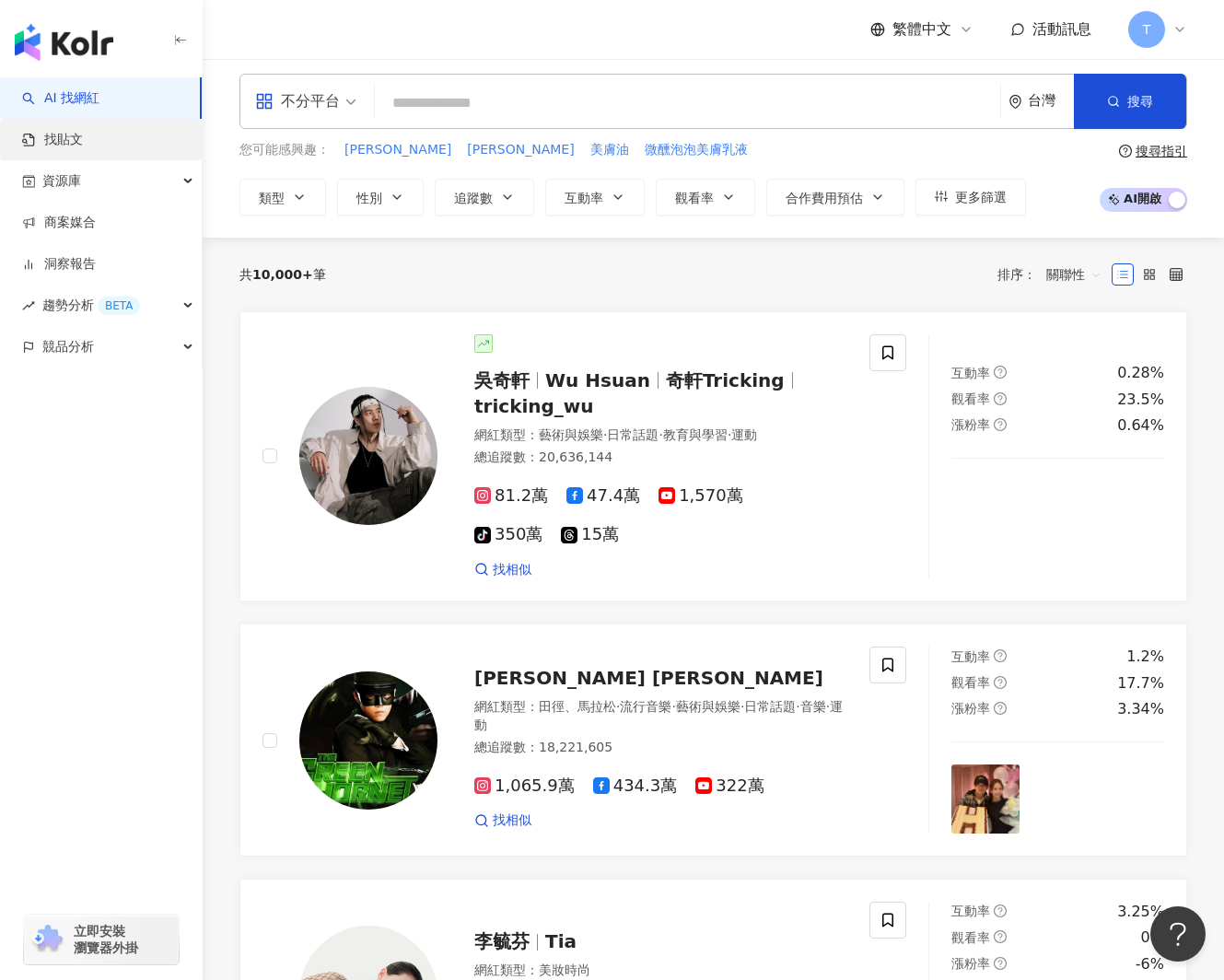
scroll to position [10, 0]
